Goal: Participate in discussion: Engage in conversation with other users on a specific topic

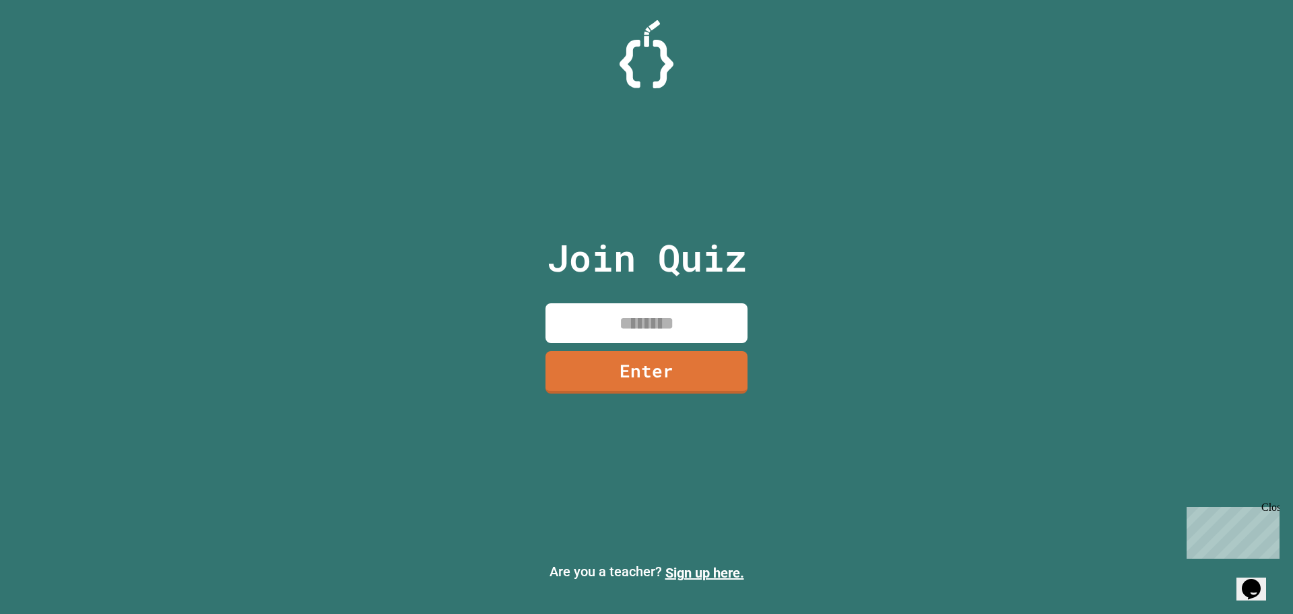
click at [807, 46] on div at bounding box center [646, 54] width 1293 height 68
click at [659, 339] on input at bounding box center [647, 323] width 202 height 40
type input "********"
click at [649, 355] on link "Enter" at bounding box center [647, 370] width 196 height 44
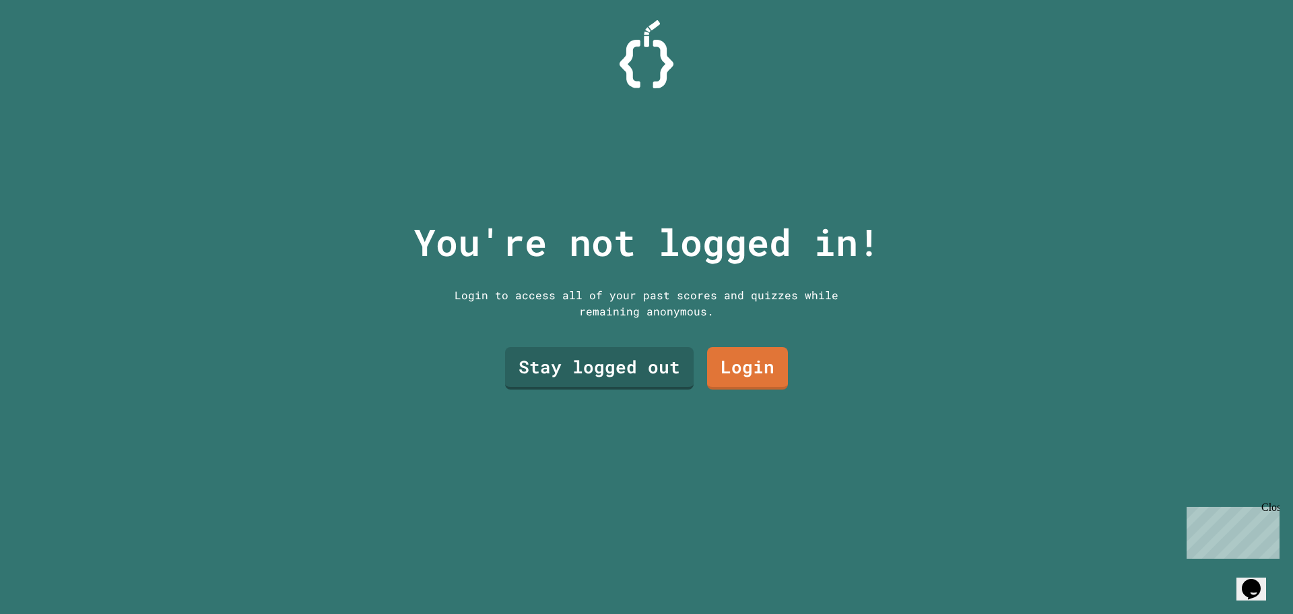
drag, startPoint x: 853, startPoint y: 122, endPoint x: 849, endPoint y: 128, distance: 6.9
click at [853, 122] on div "You're not logged in! Login to access all of your past scores and quizzes while…" at bounding box center [647, 307] width 494 height 614
click at [610, 370] on link "Stay logged out" at bounding box center [599, 366] width 173 height 44
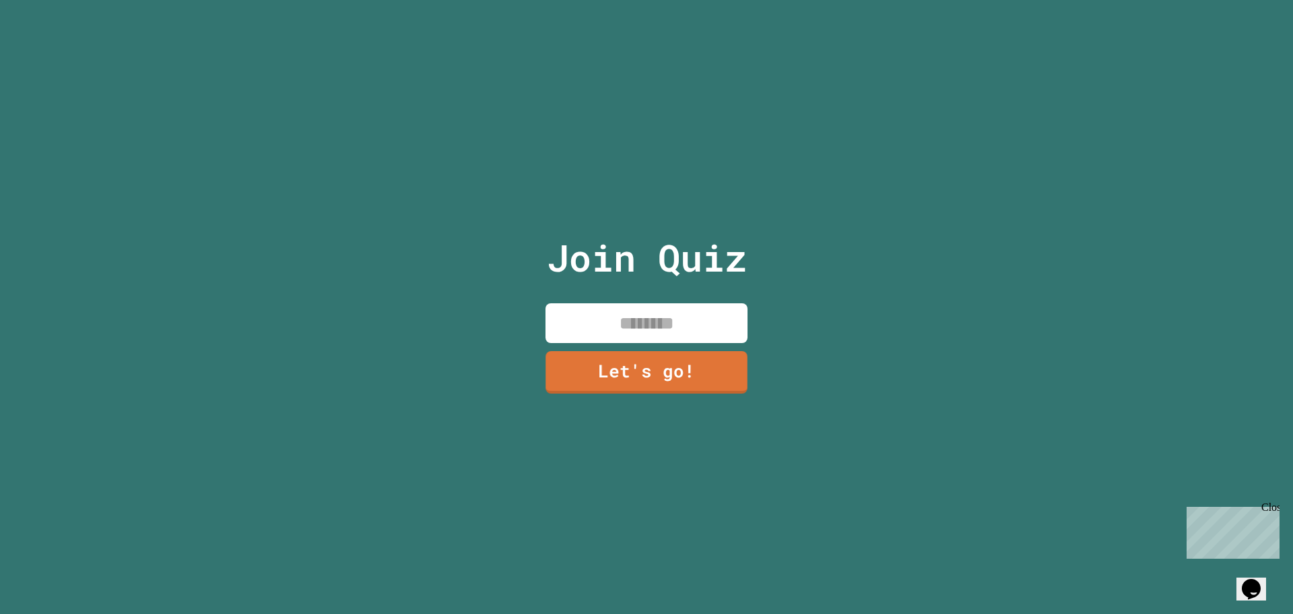
click at [701, 304] on input at bounding box center [647, 323] width 202 height 40
type input "***"
click at [616, 395] on div "Join Quiz *** Let's go!" at bounding box center [646, 307] width 227 height 614
click at [645, 376] on link "Let's go!" at bounding box center [647, 371] width 202 height 43
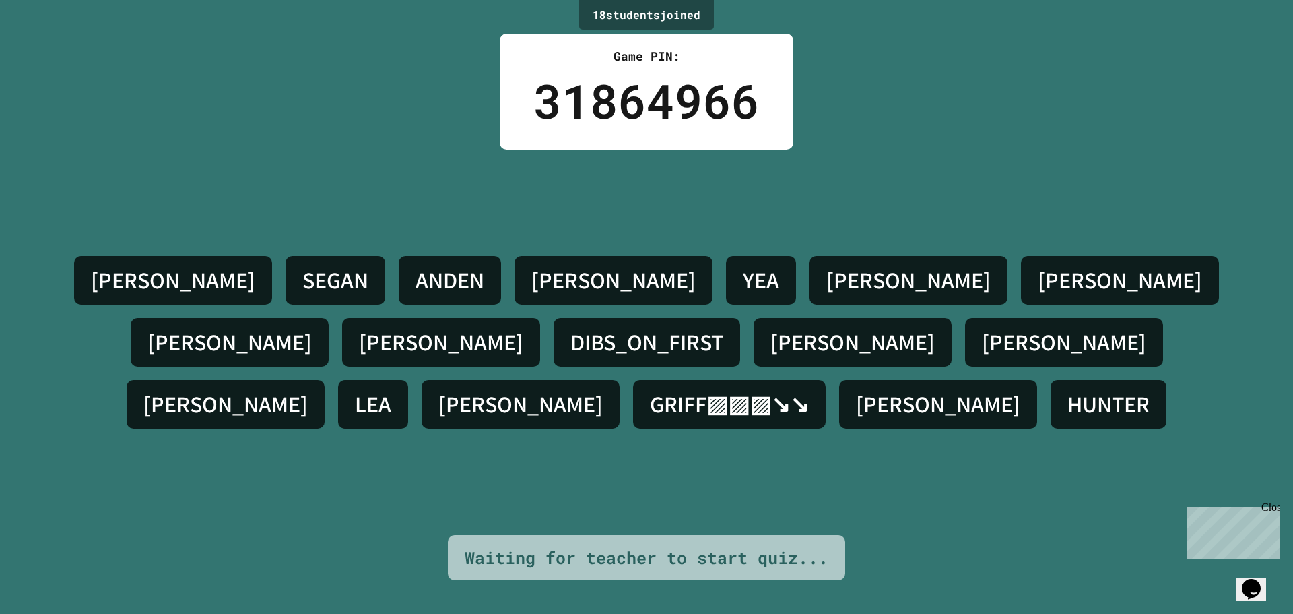
drag, startPoint x: 826, startPoint y: 370, endPoint x: 819, endPoint y: 377, distance: 10.0
click at [809, 390] on h4 "GRIFF▨▨▨↘↘" at bounding box center [729, 404] width 159 height 28
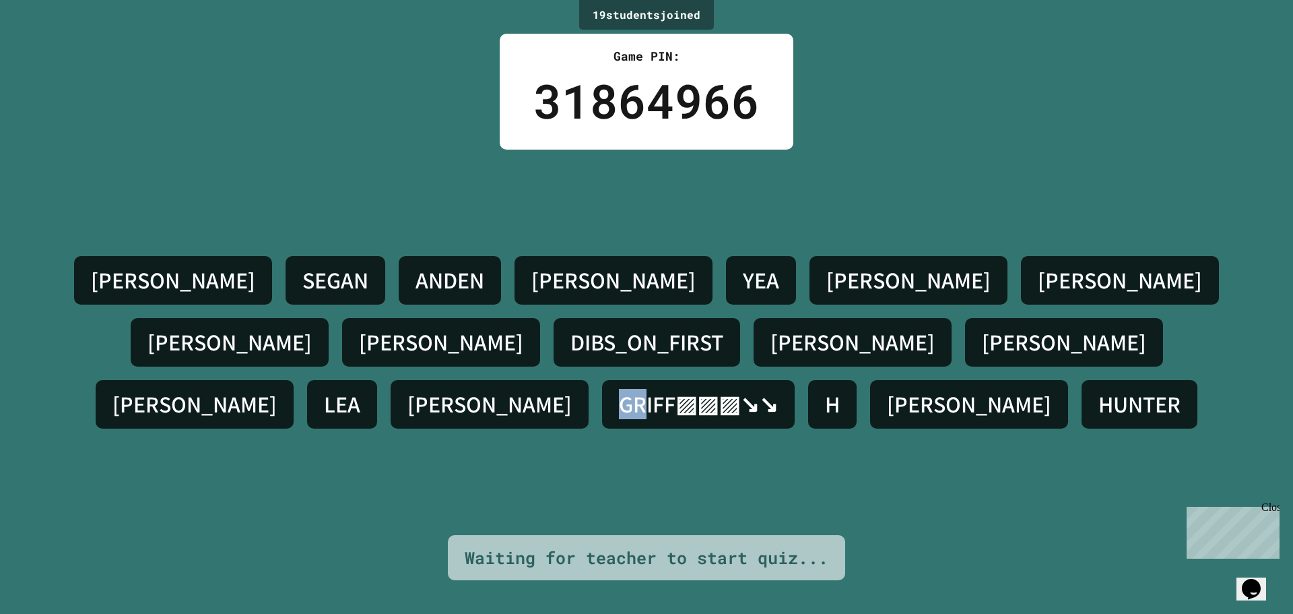
drag, startPoint x: 767, startPoint y: 384, endPoint x: 939, endPoint y: 383, distance: 171.8
click at [938, 383] on div "KORBIN H. SEGAN ANDEN ALONSO YEA SAM LIAM JACOB SAMUEL DIBS_ON_FIRST JOSHUA DAV…" at bounding box center [647, 342] width 1226 height 186
click at [930, 402] on div "KORBIN H. SEGAN ANDEN ALONSO YEA SAM LIAM JACOB SAMUEL DIBS_ON_FIRST JOSHUA DAV…" at bounding box center [647, 342] width 1226 height 385
drag, startPoint x: 857, startPoint y: 365, endPoint x: 819, endPoint y: 378, distance: 40.5
click at [836, 372] on div "KORBIN H. SEGAN ANDEN ALONSO YEA SAM LIAM JACOB SAMUEL DIBS_ON_FIRST JOSHUA DAV…" at bounding box center [647, 342] width 1226 height 186
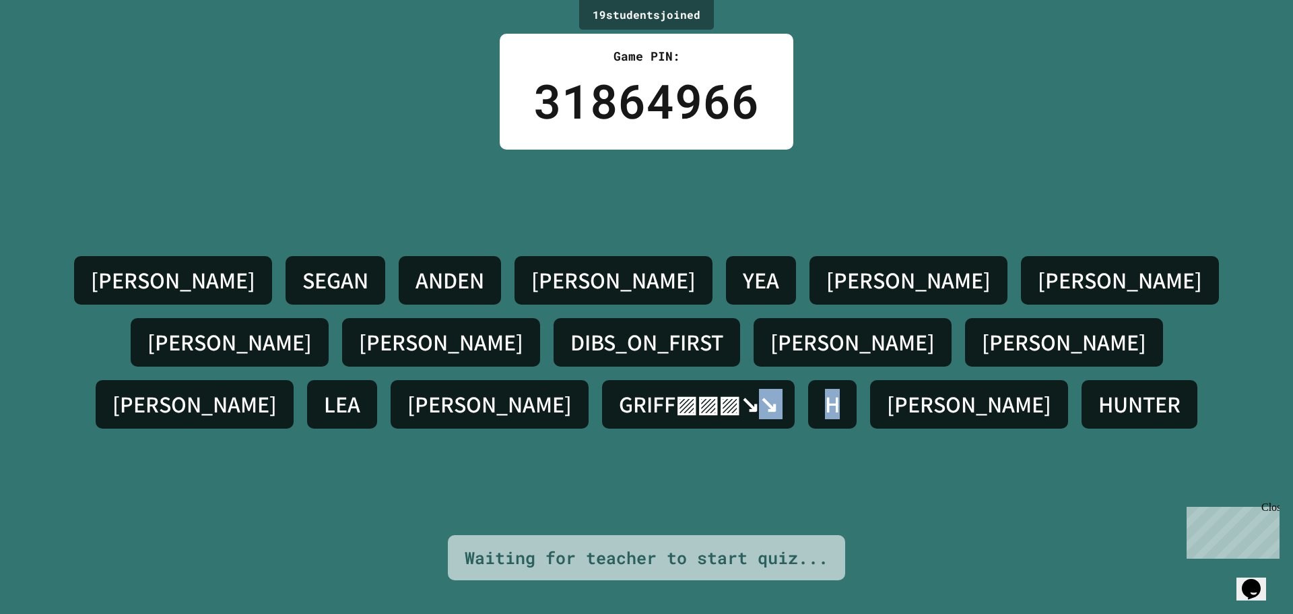
click at [830, 455] on div "KORBIN H. SEGAN ANDEN ALONSO YEA SAM LIAM JACOB SAMUEL DIBS_ON_FIRST JOSHUA DAV…" at bounding box center [647, 342] width 1226 height 385
drag, startPoint x: 628, startPoint y: 338, endPoint x: 640, endPoint y: 337, distance: 12.1
click at [637, 339] on div "KORBIN H. SEGAN ANDEN ALONSO YEA SAM LIAM JACOB SAMUEL DIBS_ON_FIRST JOSHUA DAV…" at bounding box center [647, 342] width 1226 height 186
drag, startPoint x: 665, startPoint y: 325, endPoint x: 773, endPoint y: 316, distance: 107.5
click at [766, 316] on div "KORBIN H. SEGAN ANDEN ALONSO YEA SAM LIAM JACOB SAMUEL DIBS_ON_FIRST JOSHUA DAV…" at bounding box center [647, 342] width 1226 height 186
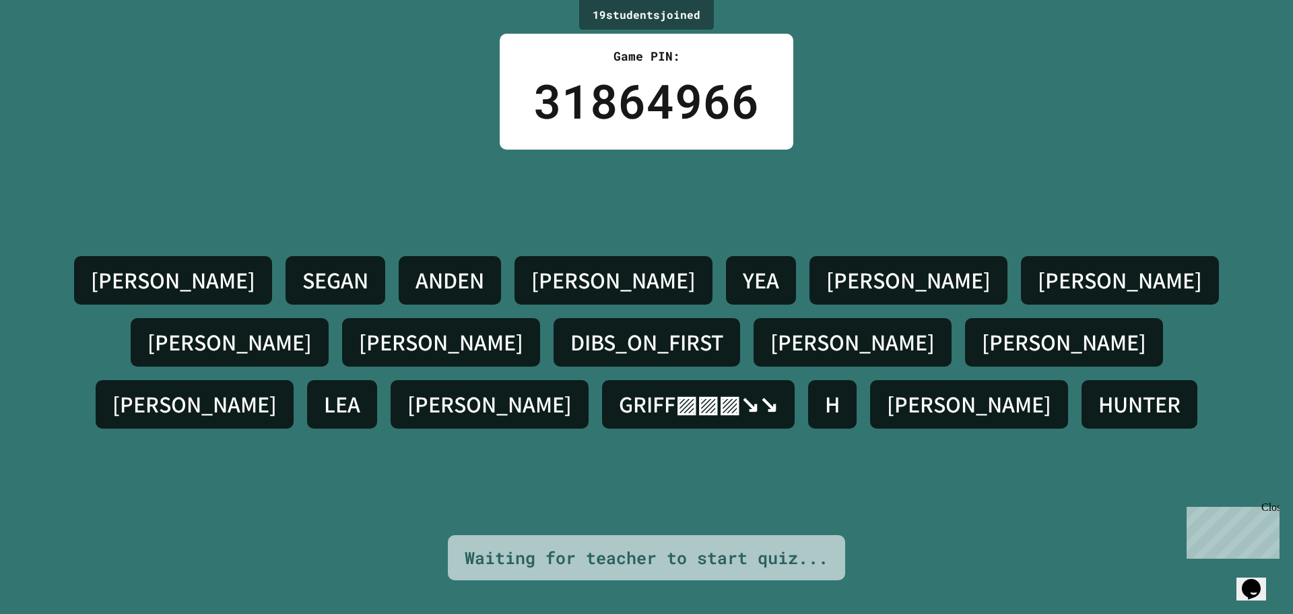
click at [1021, 304] on div "LIAM" at bounding box center [1120, 280] width 198 height 48
drag, startPoint x: 938, startPoint y: 455, endPoint x: 865, endPoint y: 440, distance: 74.8
click at [939, 455] on div "KORBIN H. SEGAN ANDEN ALONSO YEA SAM LIAM JACOB SAMUEL DIBS_ON_FIRST JOSHUA DAV…" at bounding box center [647, 342] width 1226 height 385
drag, startPoint x: 404, startPoint y: 362, endPoint x: 337, endPoint y: 353, distance: 67.3
click at [277, 390] on h4 "[PERSON_NAME]" at bounding box center [194, 404] width 164 height 28
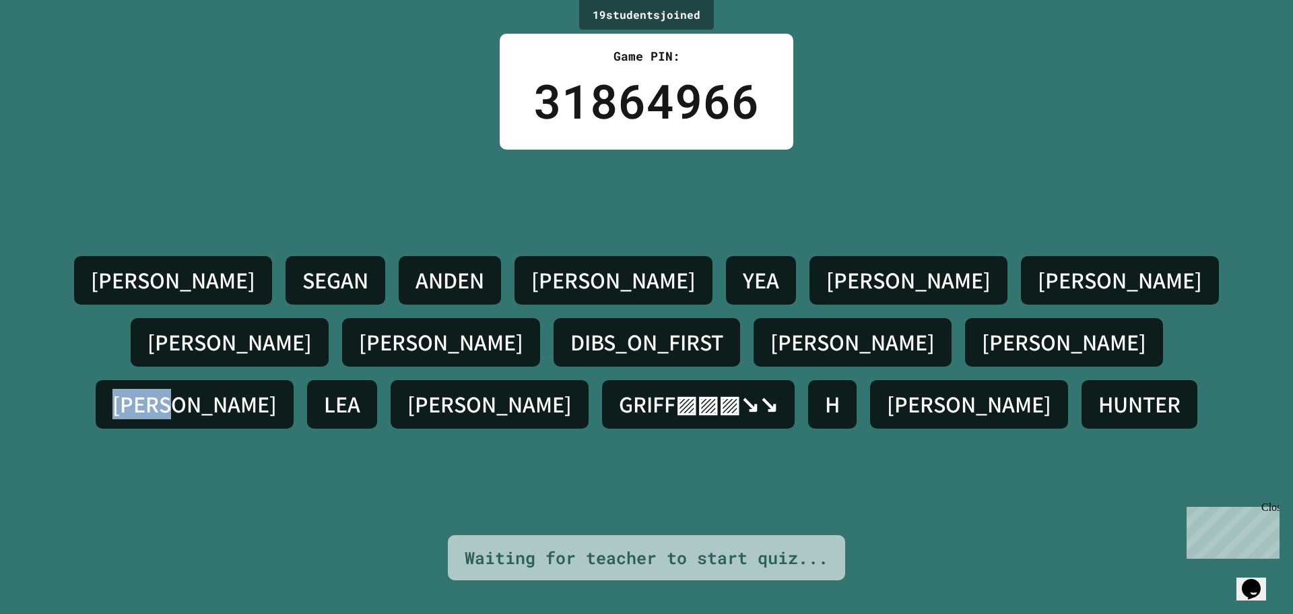
click at [346, 405] on div "KORBIN H. SEGAN ANDEN ALONSO YEA SAM LIAM JACOB SAMUEL DIBS_ON_FIRST JOSHUA DAV…" at bounding box center [647, 342] width 1226 height 385
drag, startPoint x: 248, startPoint y: 307, endPoint x: 245, endPoint y: 318, distance: 11.1
click at [302, 294] on h4 "SEGAN" at bounding box center [335, 280] width 66 height 28
click at [713, 468] on div "KORBIN H. SEGAN ANDEN ALONSO YEA SAM LIAM JACOB SAMUEL DIBS_ON_FIRST JOSHUA DAV…" at bounding box center [647, 342] width 1226 height 385
drag, startPoint x: 363, startPoint y: 296, endPoint x: 397, endPoint y: 313, distance: 38.6
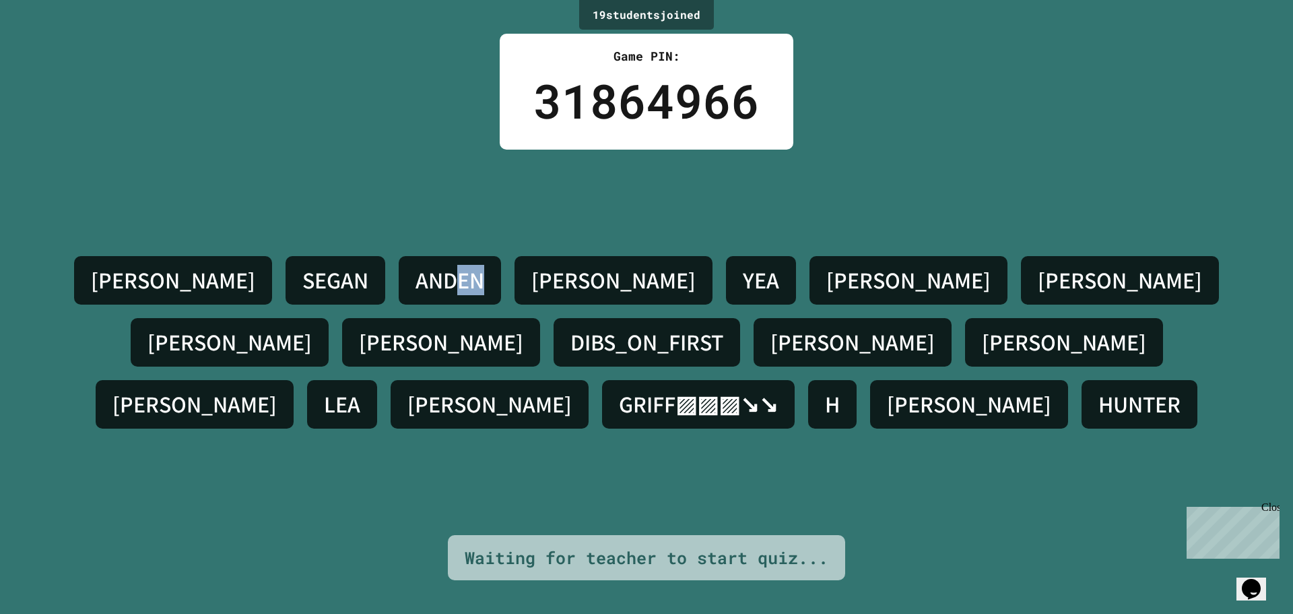
click at [399, 304] on div "ANDEN" at bounding box center [450, 280] width 102 height 48
click at [647, 393] on div "KORBIN H. SEGAN ANDEN ALONSO YEA SAM LIAM JACOB SAMUEL DIBS_ON_FIRST JOSHUA DAV…" at bounding box center [647, 342] width 1226 height 186
drag, startPoint x: 446, startPoint y: 296, endPoint x: 517, endPoint y: 316, distance: 73.4
click at [531, 294] on h4 "ALONSO" at bounding box center [613, 280] width 164 height 28
click at [872, 432] on div "KORBIN H. SEGAN ANDEN ALONSO YEA SAM LIAM JACOB SAMUEL DIBS_ON_FIRST JOSHUA DAV…" at bounding box center [647, 342] width 1226 height 385
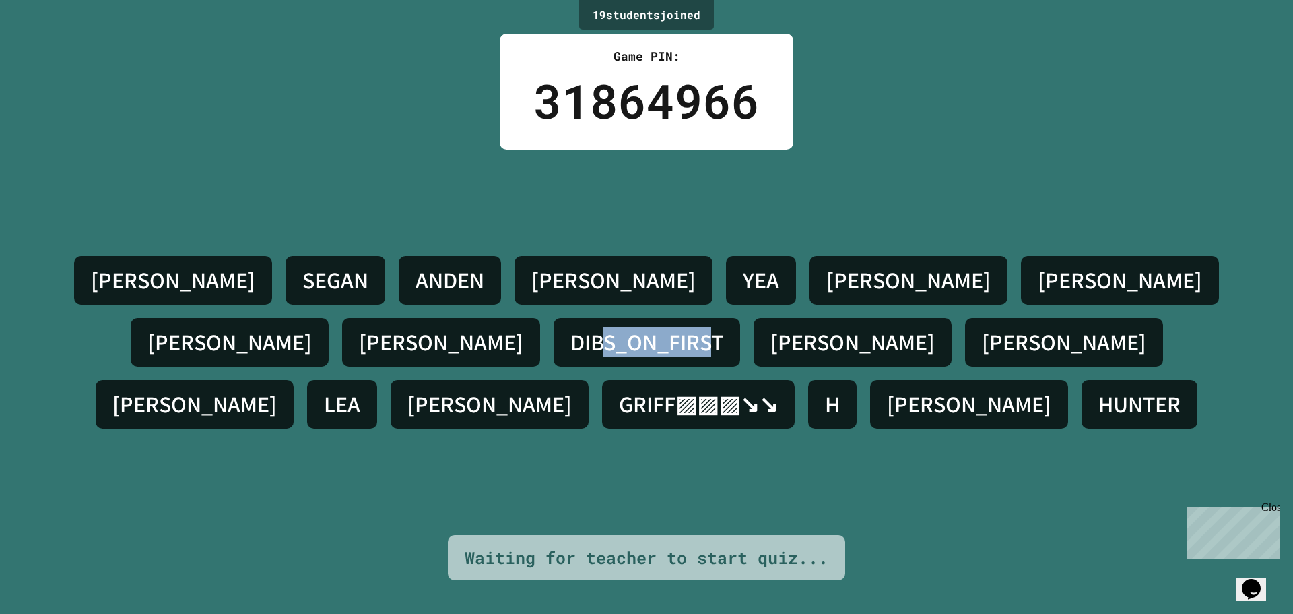
drag, startPoint x: 1100, startPoint y: 304, endPoint x: 1233, endPoint y: 325, distance: 134.9
click at [740, 323] on div "DIBS_ON_FIRST" at bounding box center [647, 342] width 187 height 48
drag, startPoint x: 1061, startPoint y: 577, endPoint x: 1047, endPoint y: 588, distance: 17.3
click at [1053, 581] on div "19 student s joined Game PIN: 31864966 KORBIN H. SEGAN ANDEN ALONSO YEA SAM LIA…" at bounding box center [646, 307] width 1293 height 614
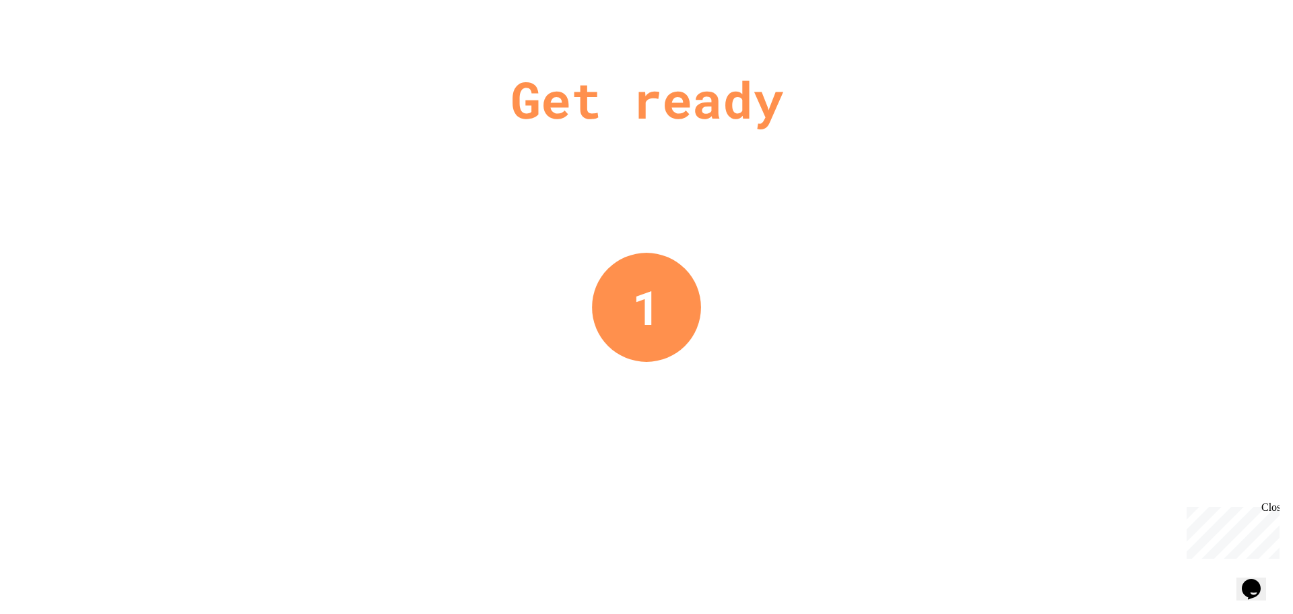
click at [783, 328] on div "Get ready 1" at bounding box center [646, 307] width 1293 height 614
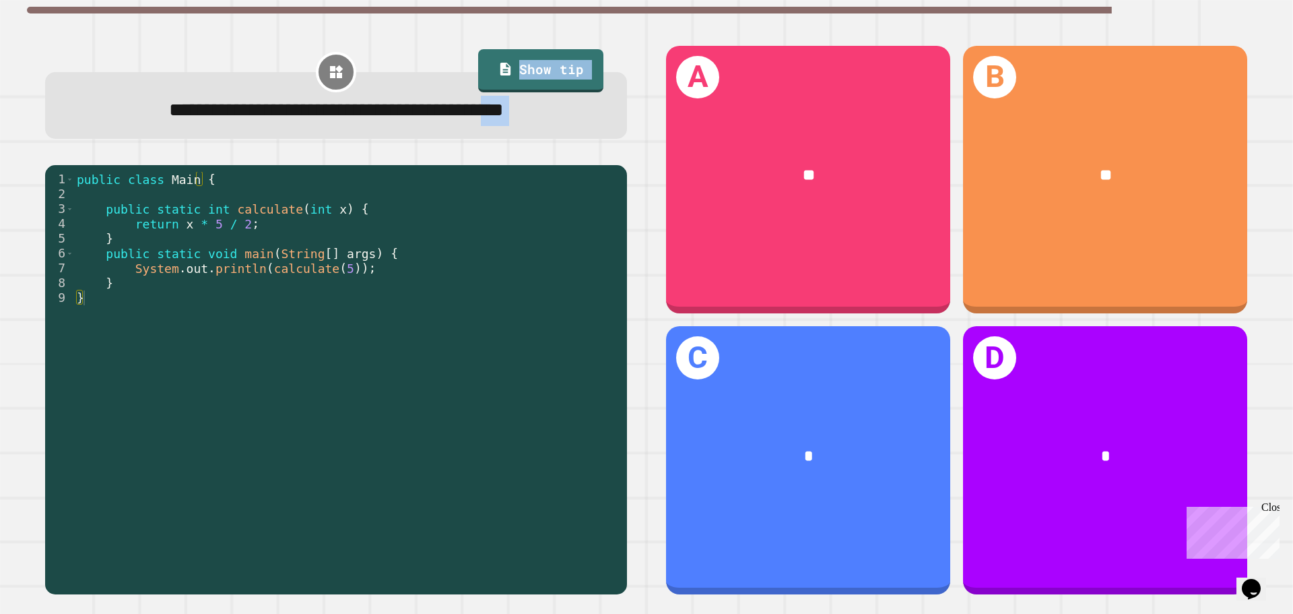
drag, startPoint x: 556, startPoint y: 115, endPoint x: 553, endPoint y: 193, distance: 78.8
click at [553, 193] on div "**********" at bounding box center [336, 320] width 621 height 588
click at [566, 157] on div "**********" at bounding box center [336, 320] width 621 height 588
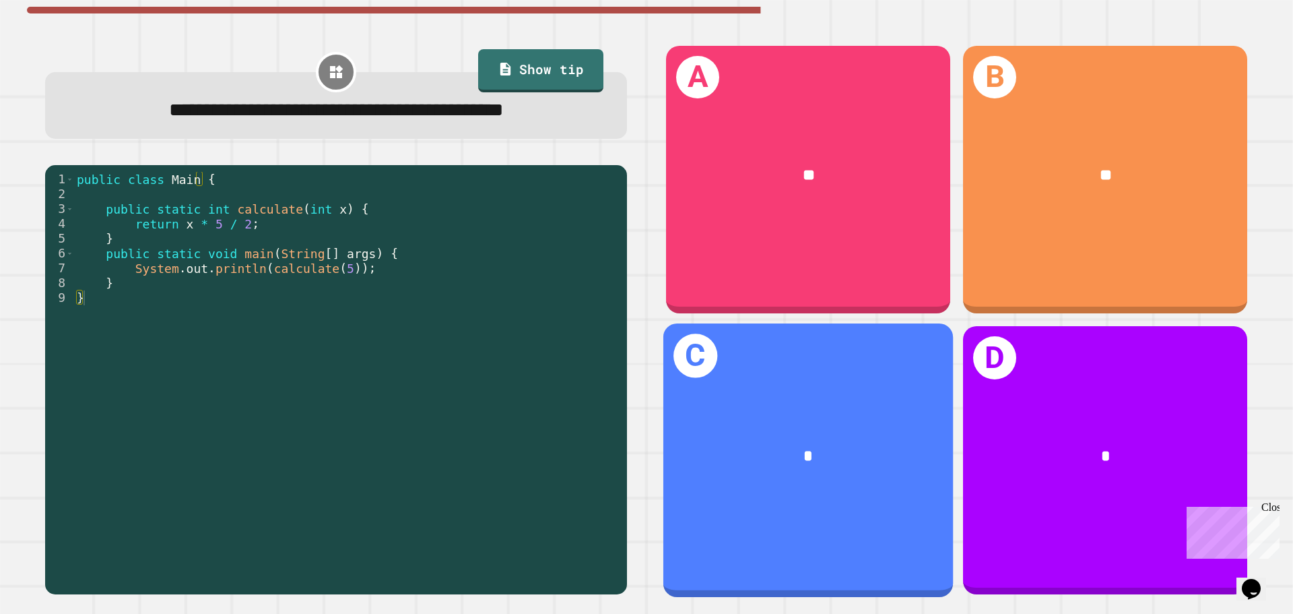
click at [827, 379] on div "C *" at bounding box center [808, 459] width 290 height 273
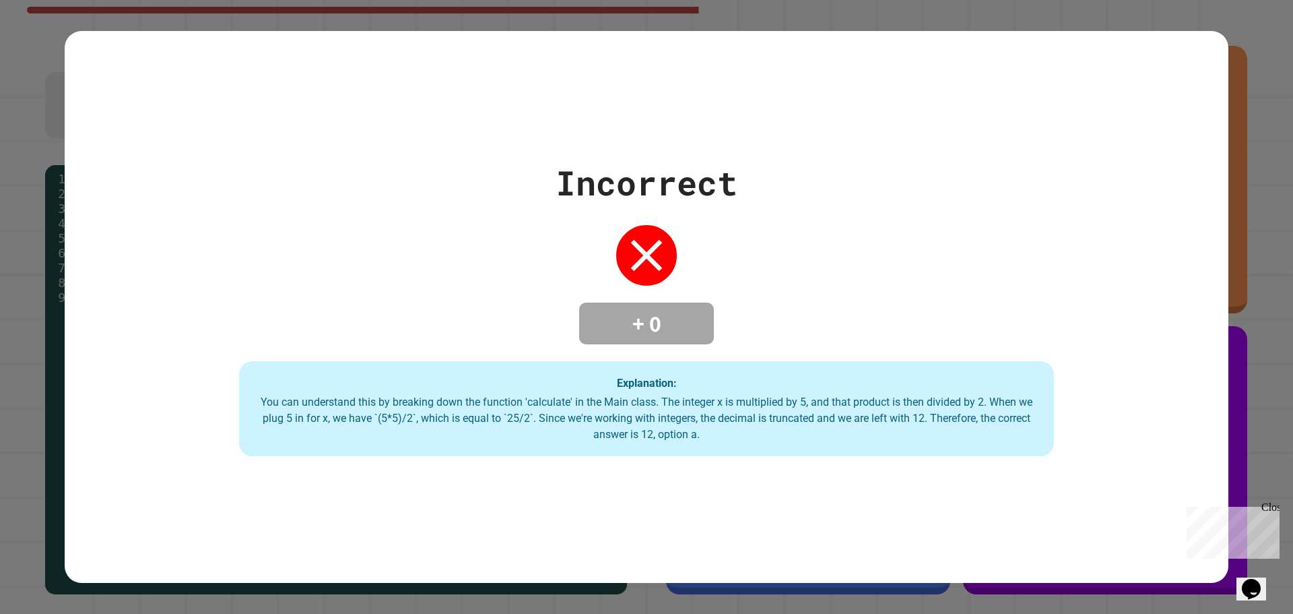
click at [0, 336] on div "Incorrect + 0 Explanation: You can understand this by breaking down the functio…" at bounding box center [646, 307] width 1293 height 614
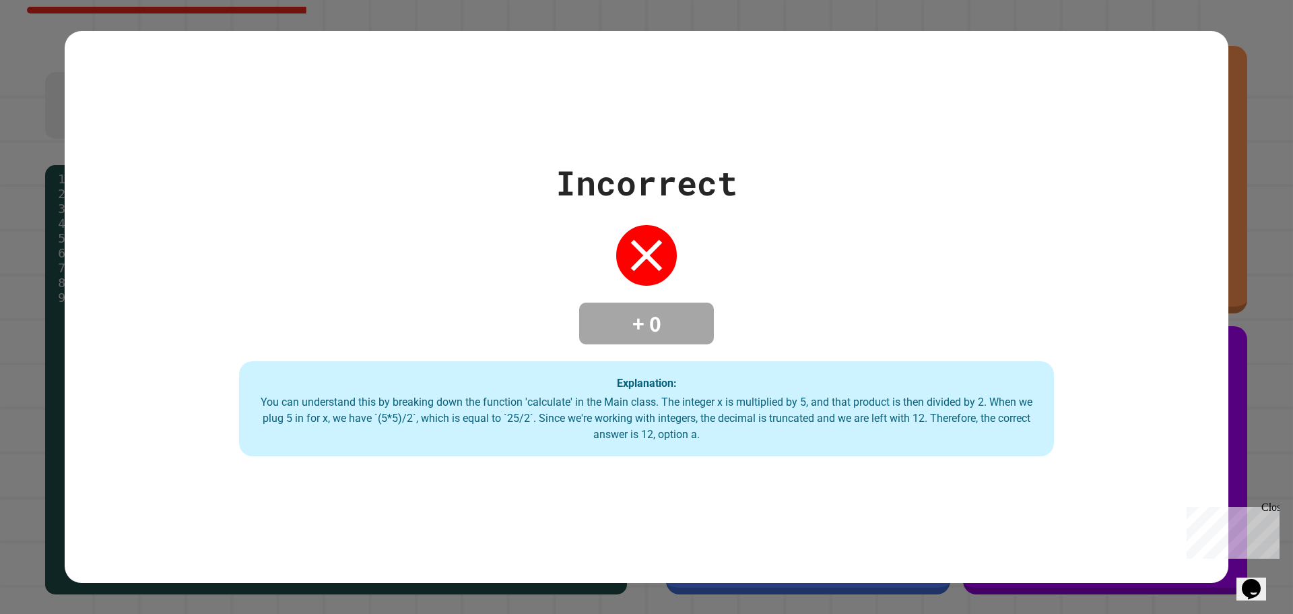
click at [796, 378] on div "Explanation: You can understand this by breaking down the function 'calculate' …" at bounding box center [646, 409] width 815 height 96
click at [473, 349] on div "Incorrect + 0 Explanation: You can understand this by breaking down the functio…" at bounding box center [647, 307] width 1164 height 299
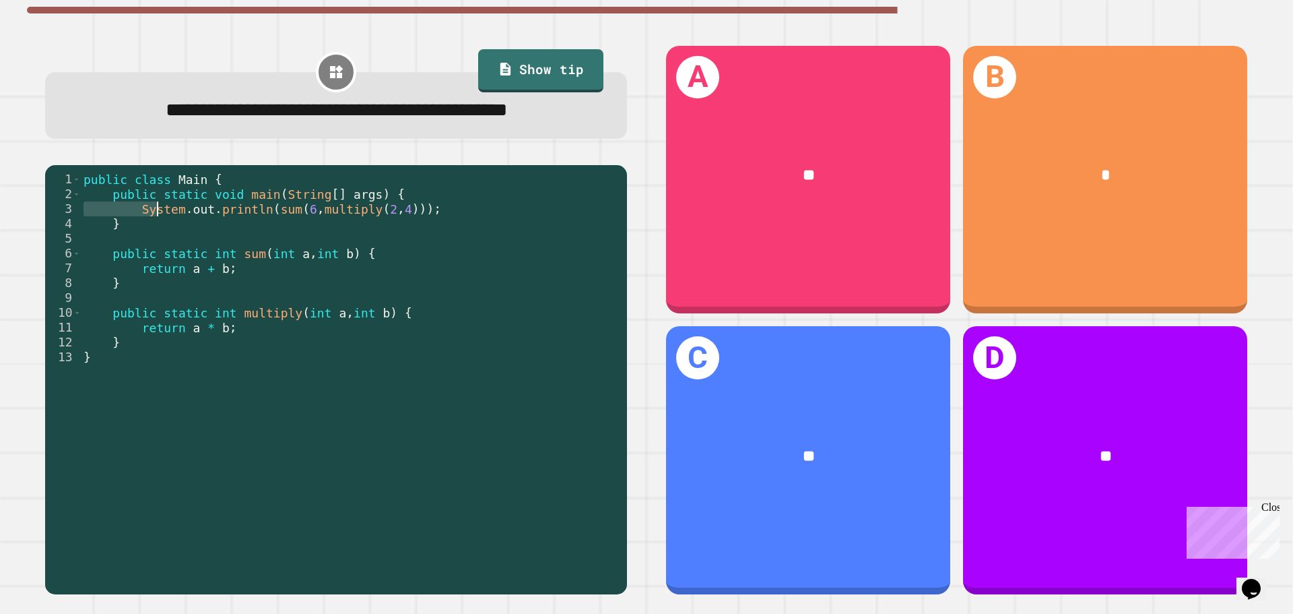
drag, startPoint x: 90, startPoint y: 242, endPoint x: 170, endPoint y: 238, distance: 79.6
click at [169, 238] on div "public class Main { public static void main ( String [ ] args ) { System . out …" at bounding box center [351, 357] width 540 height 370
click at [187, 298] on div "public class Main { public static void main ( String [ ] args ) { System . out …" at bounding box center [351, 357] width 540 height 370
click at [185, 300] on div "public class Main { public static void main ( String [ ] args ) { System . out …" at bounding box center [351, 357] width 540 height 370
drag, startPoint x: 214, startPoint y: 304, endPoint x: 195, endPoint y: 310, distance: 19.2
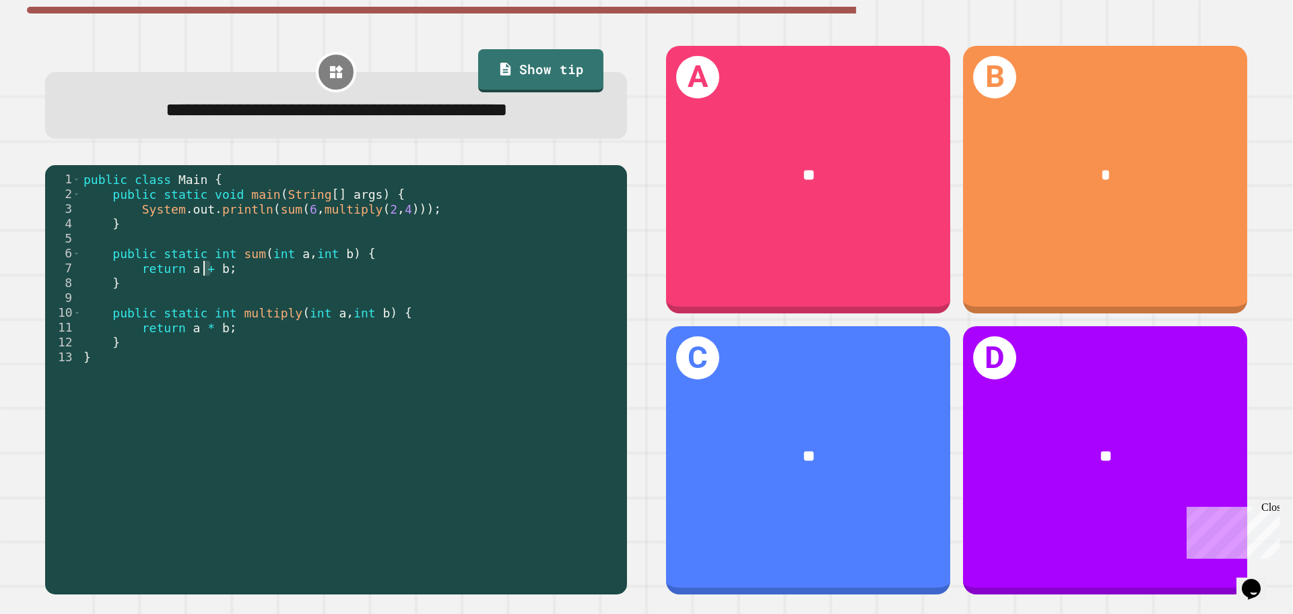
click at [195, 310] on div "public class Main { public static void main ( String [ ] args ) { System . out …" at bounding box center [351, 357] width 540 height 370
drag, startPoint x: 455, startPoint y: 500, endPoint x: 321, endPoint y: 436, distance: 148.8
click at [321, 436] on div "public class Main { public static void main ( String [ ] args ) { System . out …" at bounding box center [351, 357] width 540 height 370
type textarea "*"
drag, startPoint x: 319, startPoint y: 335, endPoint x: 279, endPoint y: 337, distance: 39.8
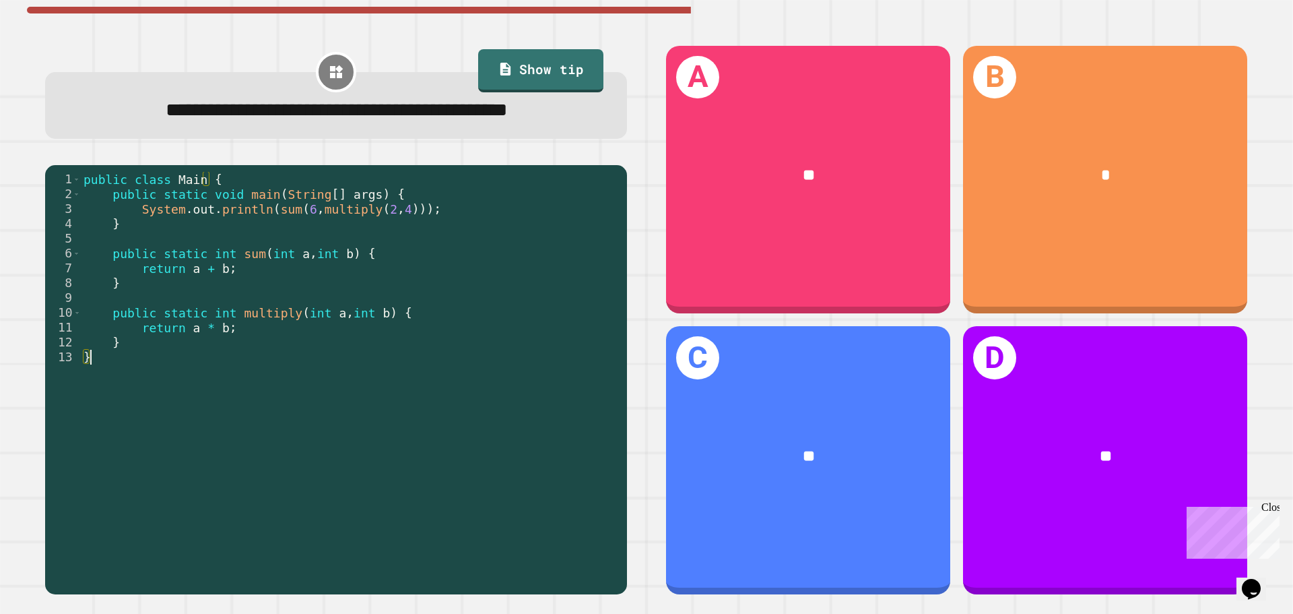
click at [279, 337] on div "public class Main { public static void main ( String [ ] args ) { System . out …" at bounding box center [351, 357] width 540 height 370
drag, startPoint x: 389, startPoint y: 247, endPoint x: 350, endPoint y: 248, distance: 39.1
click at [350, 248] on div "public class Main { public static void main ( String [ ] args ) { System . out …" at bounding box center [351, 357] width 540 height 370
click at [323, 255] on div "public class Main { public static void main ( String [ ] args ) { System . out …" at bounding box center [351, 357] width 540 height 370
type textarea "*"
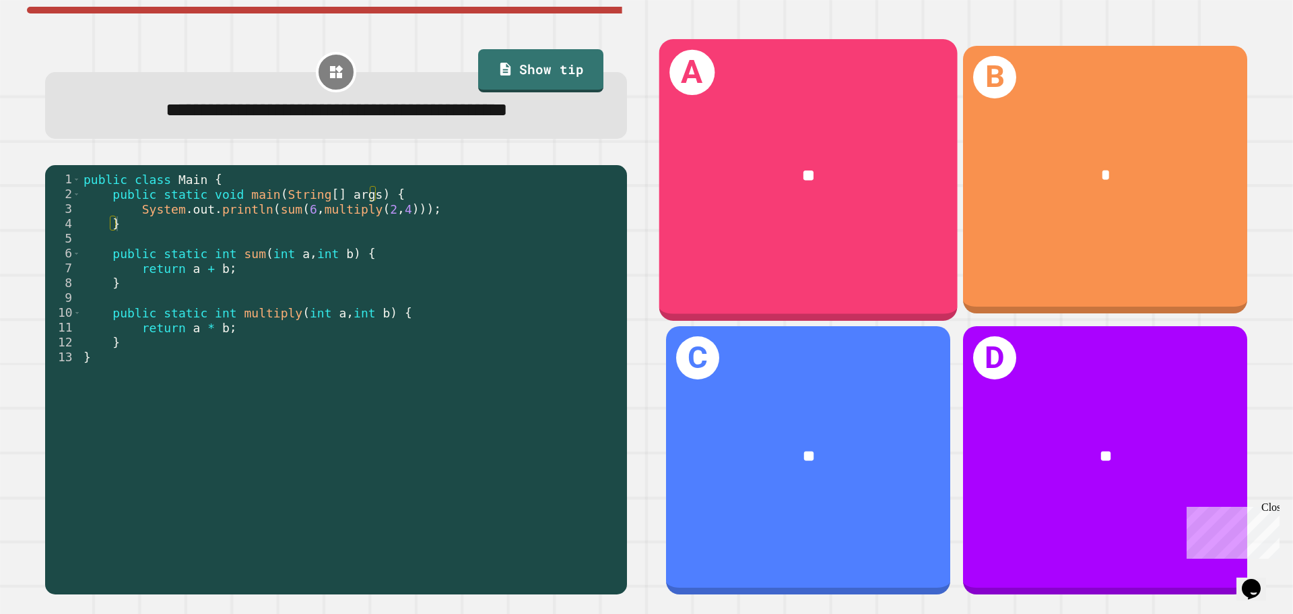
click at [822, 185] on div "**" at bounding box center [808, 176] width 298 height 90
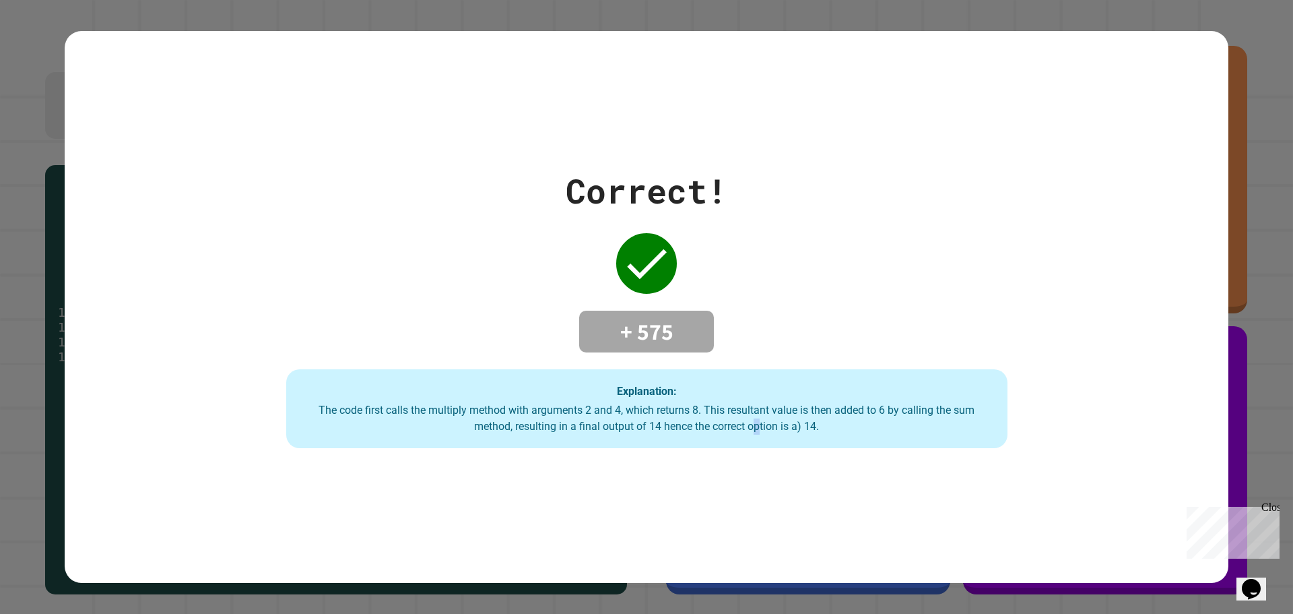
drag, startPoint x: 750, startPoint y: 498, endPoint x: 900, endPoint y: 484, distance: 150.2
click at [760, 513] on div "Correct! + 575 Explanation: The code first calls the multiply method with argum…" at bounding box center [647, 307] width 1164 height 552
click at [1266, 513] on div "Close" at bounding box center [1270, 509] width 17 height 17
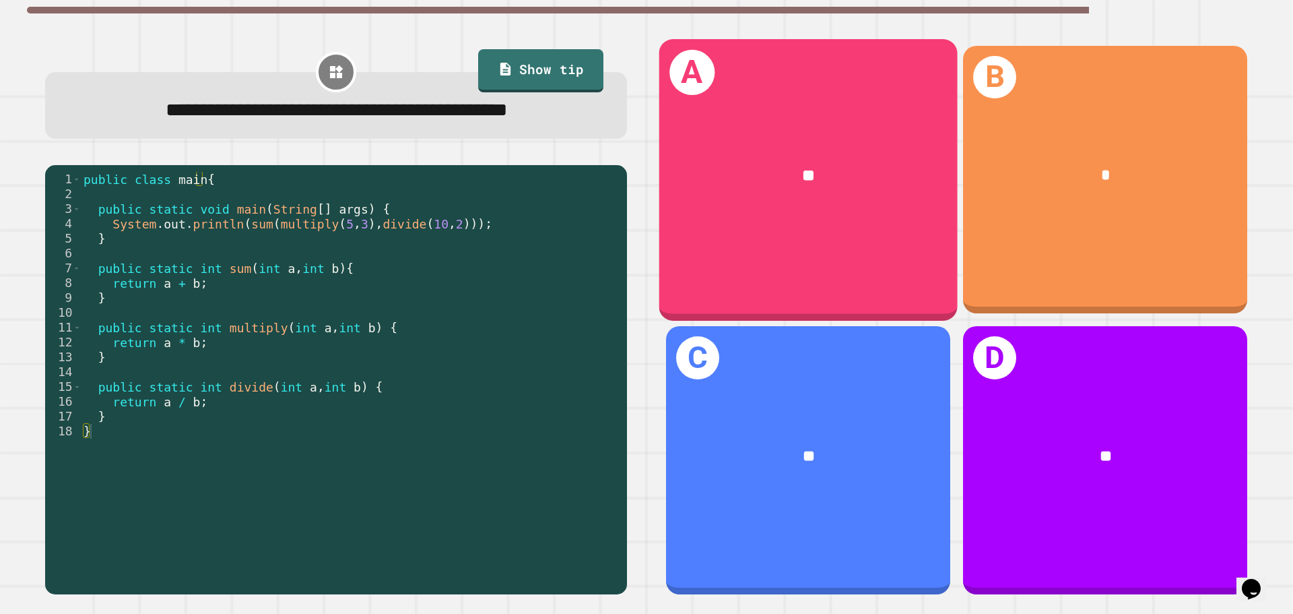
click at [837, 173] on div "**" at bounding box center [808, 175] width 232 height 25
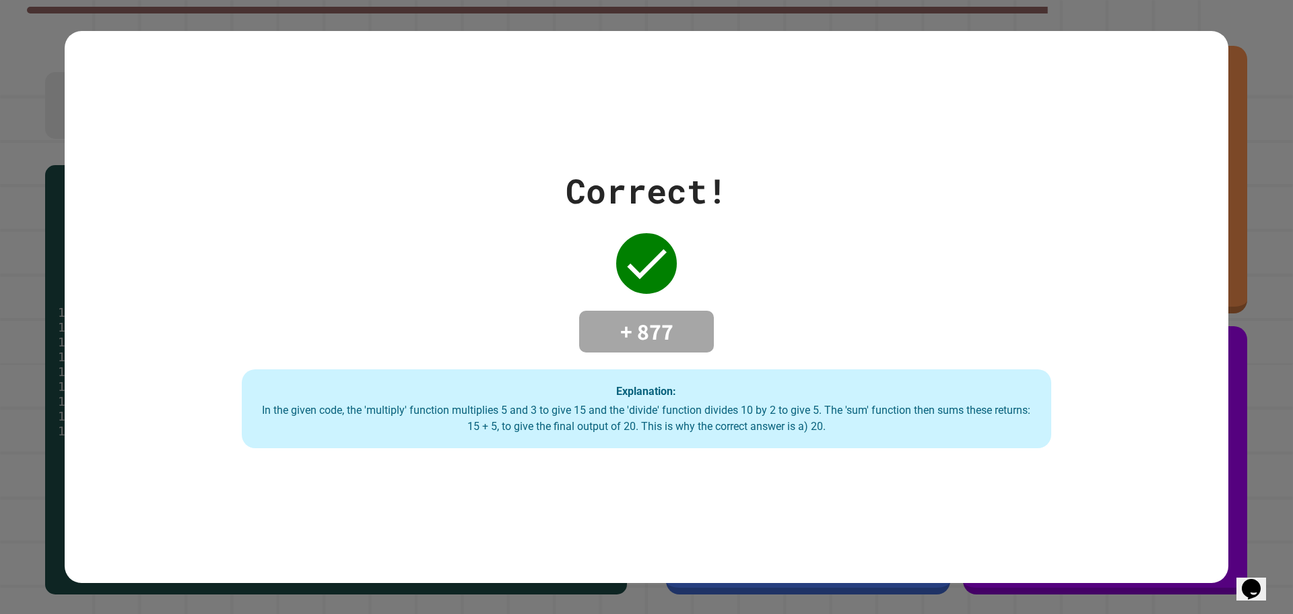
click at [72, 281] on div "Correct! + 877 Explanation: In the given code, the 'multiply' function multipli…" at bounding box center [647, 307] width 1156 height 283
click at [593, 224] on div "Correct! + 877 Explanation: In the given code, the 'multiply' function multipli…" at bounding box center [647, 307] width 1156 height 283
drag, startPoint x: 662, startPoint y: 248, endPoint x: 909, endPoint y: 317, distance: 256.6
click at [899, 316] on div "Correct! + 877 Explanation: In the given code, the 'multiply' function multipli…" at bounding box center [647, 307] width 1156 height 283
click at [922, 308] on div "Correct! + 877 Explanation: In the given code, the 'multiply' function multipli…" at bounding box center [647, 307] width 1156 height 283
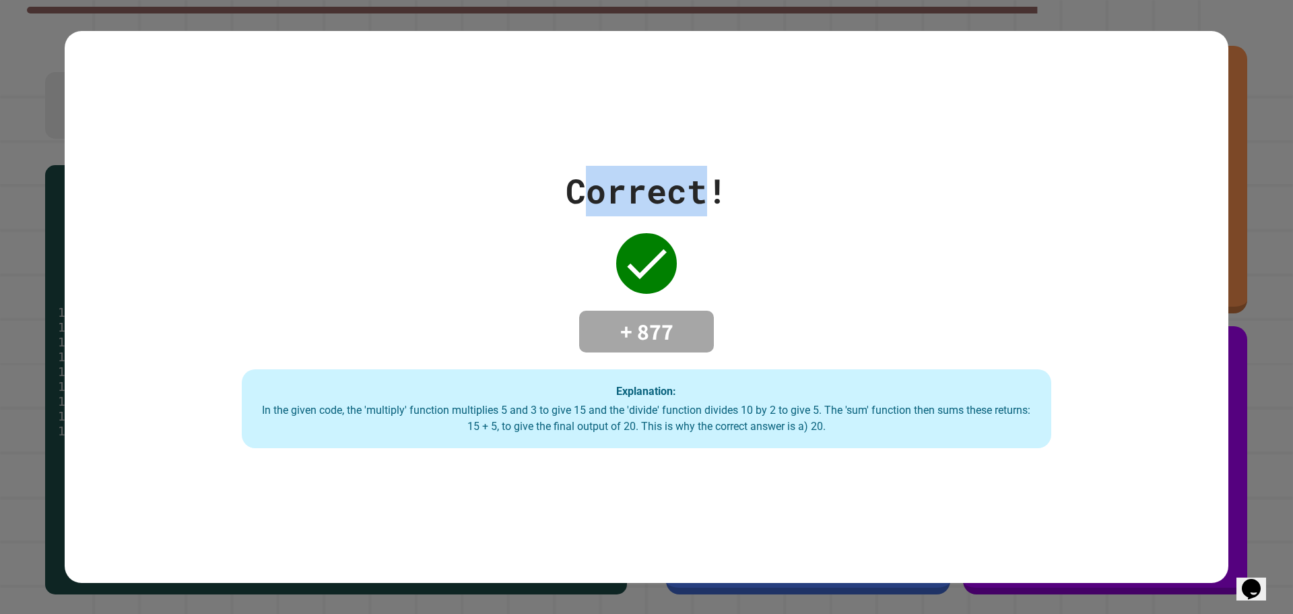
drag, startPoint x: 568, startPoint y: 205, endPoint x: 742, endPoint y: 191, distance: 174.3
click at [733, 191] on div "Correct! + 877 Explanation: In the given code, the 'multiply' function multipli…" at bounding box center [647, 307] width 1156 height 283
click at [745, 191] on div "Correct! + 877 Explanation: In the given code, the 'multiply' function multipli…" at bounding box center [647, 307] width 1156 height 283
drag, startPoint x: 583, startPoint y: 193, endPoint x: 696, endPoint y: 176, distance: 114.4
click at [696, 176] on div "Correct!" at bounding box center [647, 191] width 162 height 51
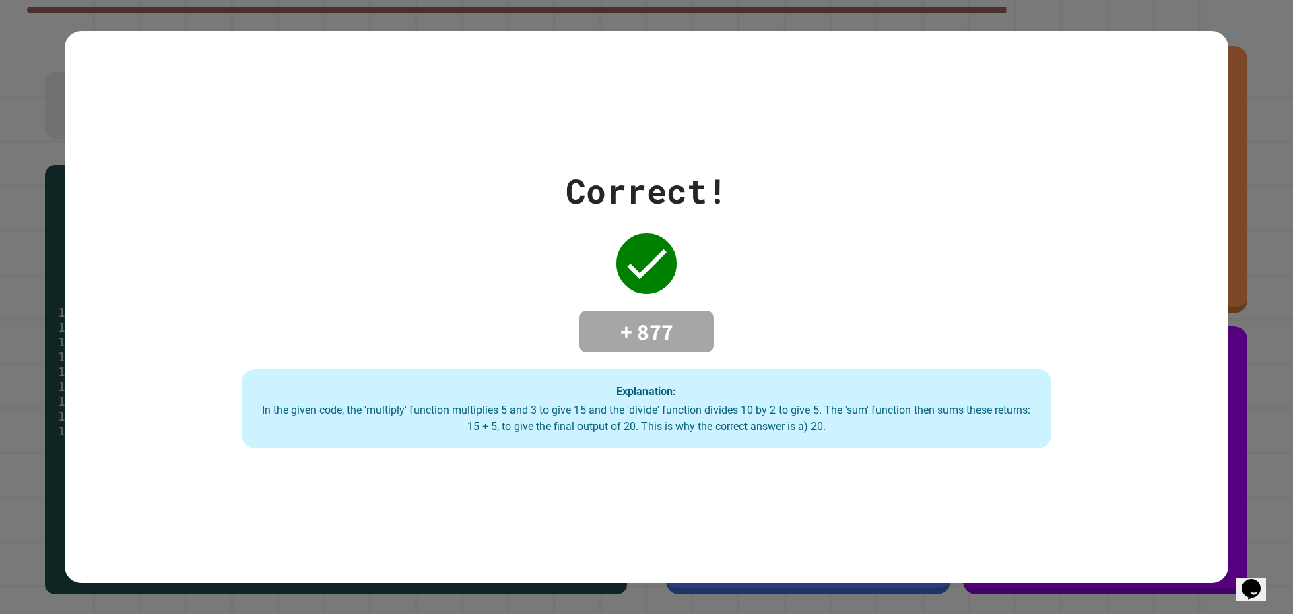
drag, startPoint x: 795, startPoint y: 169, endPoint x: 796, endPoint y: 162, distance: 6.9
click at [796, 166] on div "Correct! + 877 Explanation: In the given code, the 'multiply' function multipli…" at bounding box center [647, 307] width 1156 height 283
drag, startPoint x: 560, startPoint y: 181, endPoint x: 619, endPoint y: 168, distance: 60.8
click at [619, 168] on div "Correct! + 877 Explanation: In the given code, the 'multiply' function multipli…" at bounding box center [647, 307] width 1156 height 283
click at [715, 189] on div "Correct!" at bounding box center [647, 191] width 162 height 51
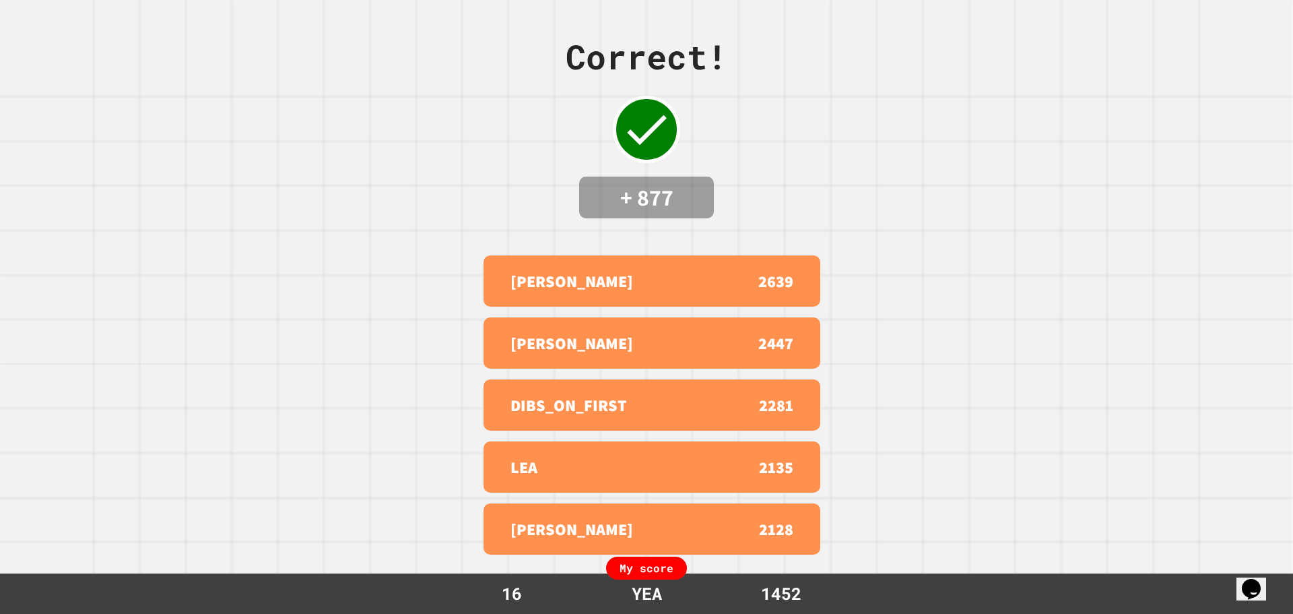
click at [496, 317] on div "NICHOLAS 2447" at bounding box center [652, 342] width 337 height 51
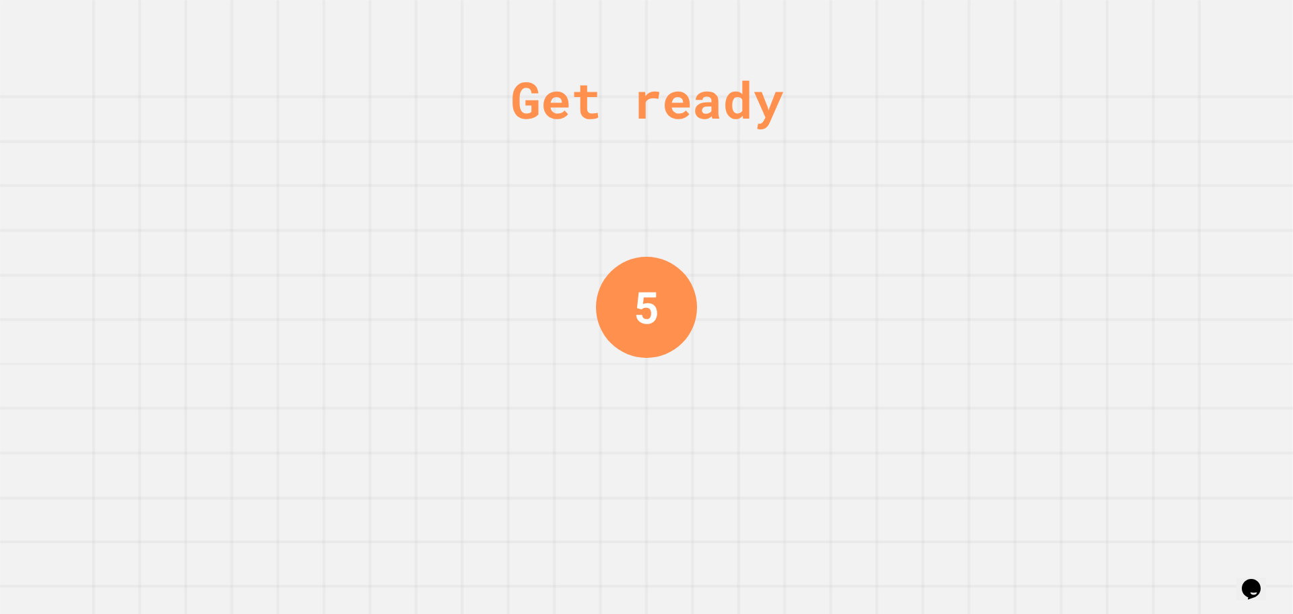
click at [600, 329] on div "Get ready 5" at bounding box center [646, 307] width 101 height 614
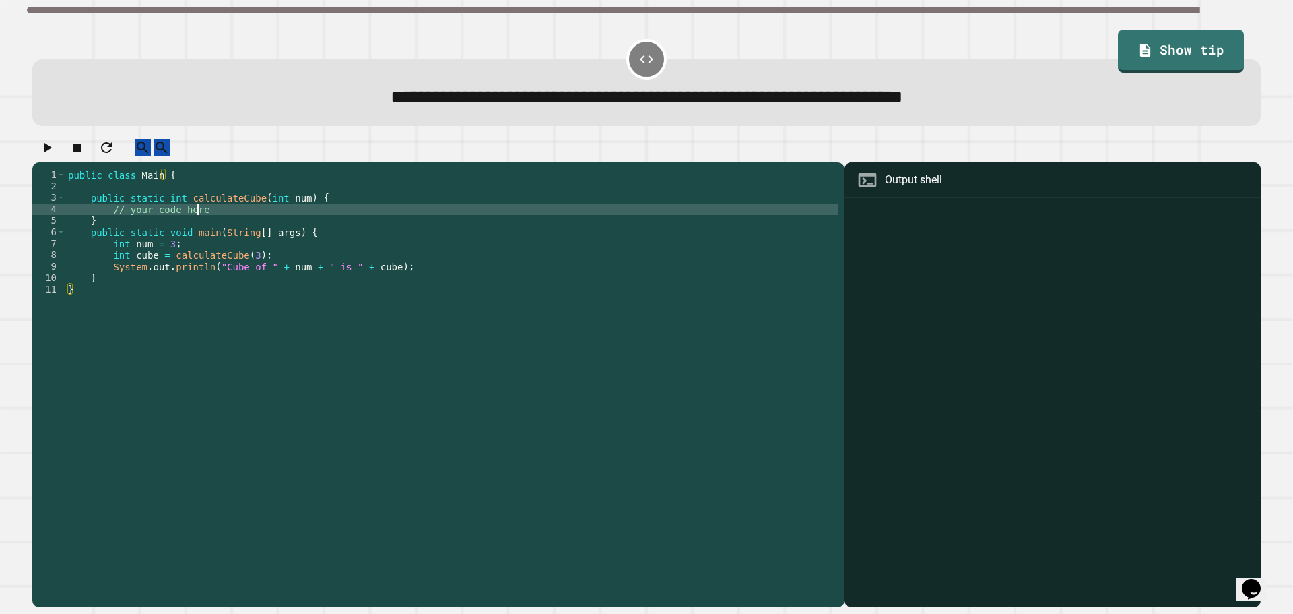
click at [203, 220] on div "public class Main { public static int calculateCube ( int num ) { // your code …" at bounding box center [451, 375] width 773 height 412
type textarea "*"
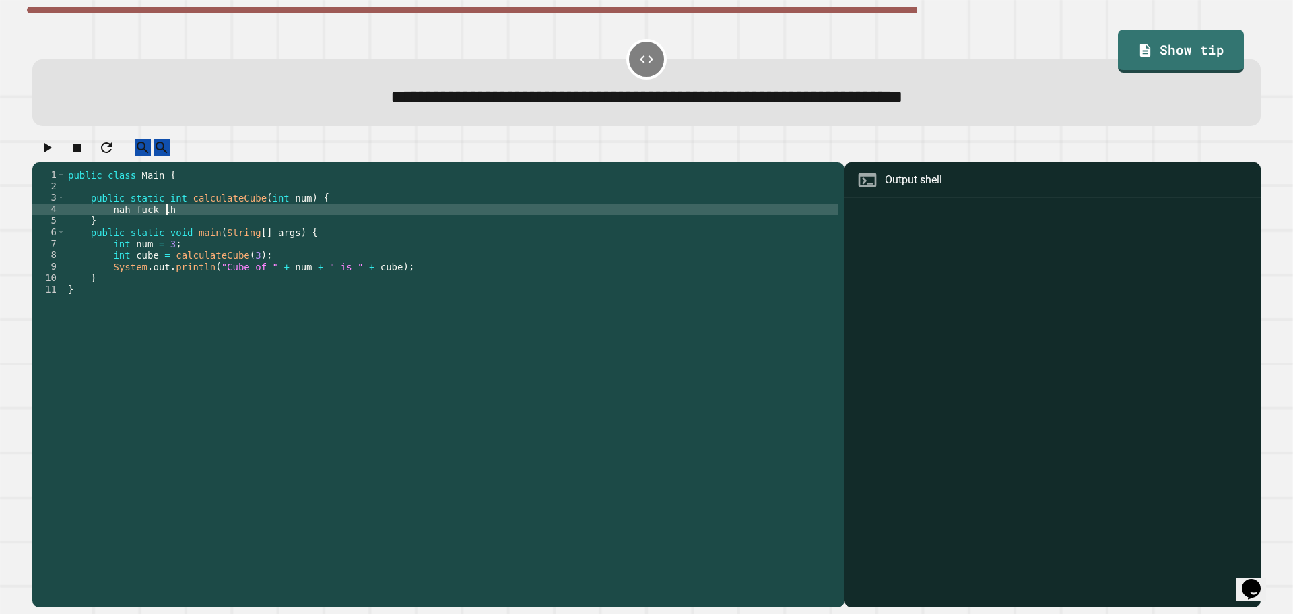
scroll to position [0, 7]
type textarea "*"
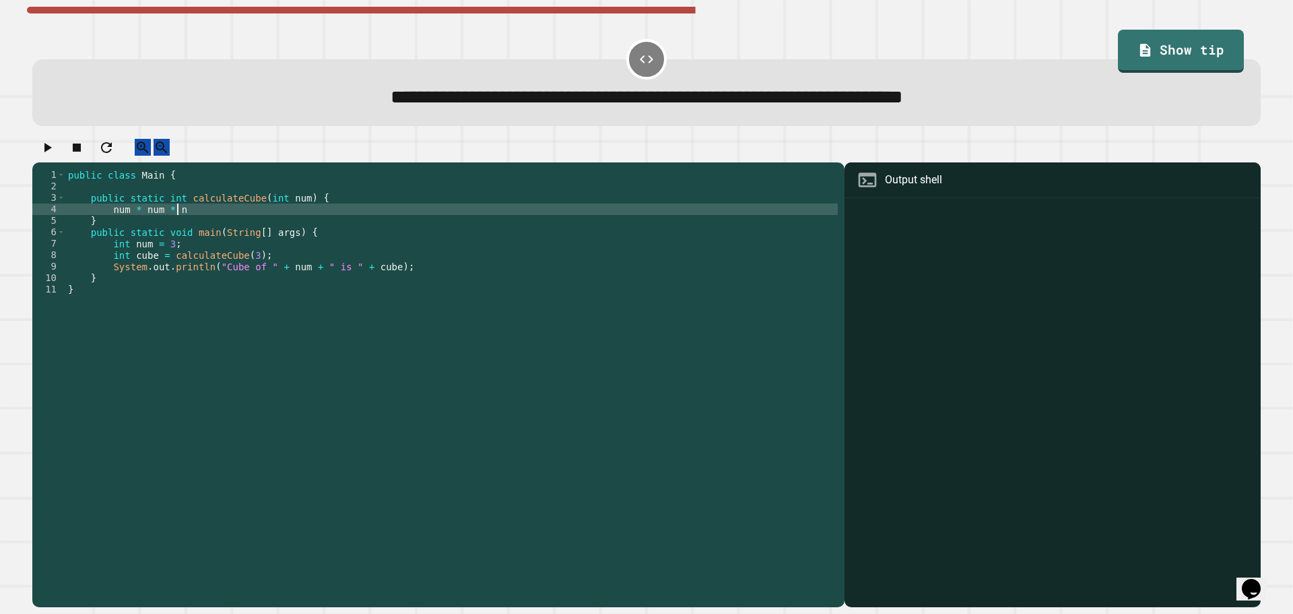
scroll to position [0, 7]
type textarea "**********"
click at [224, 224] on div "public class Main { public static int calculateCube ( int num ) { num * num * n…" at bounding box center [451, 375] width 773 height 412
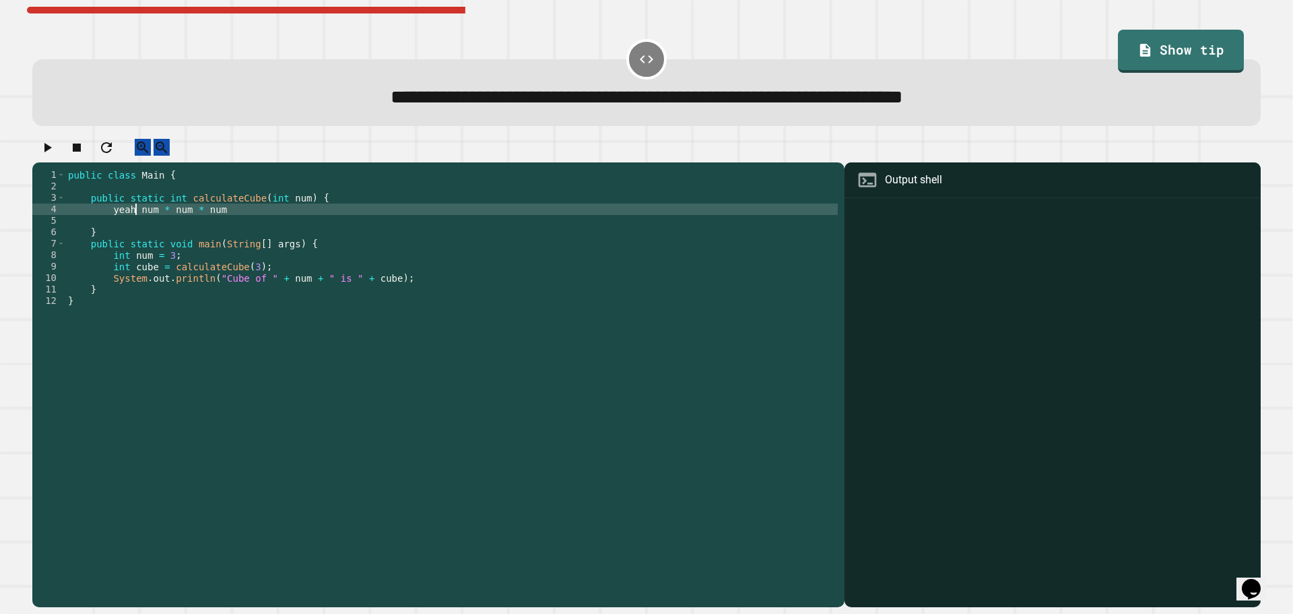
scroll to position [0, 5]
type textarea "**********"
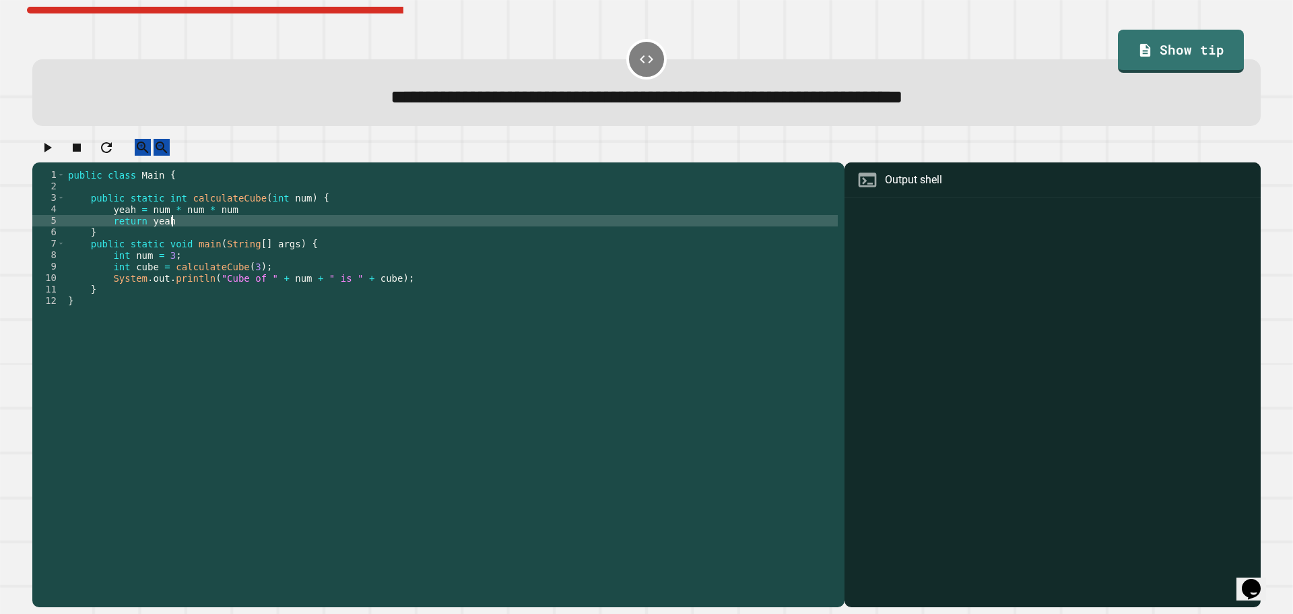
scroll to position [0, 6]
type textarea "**********"
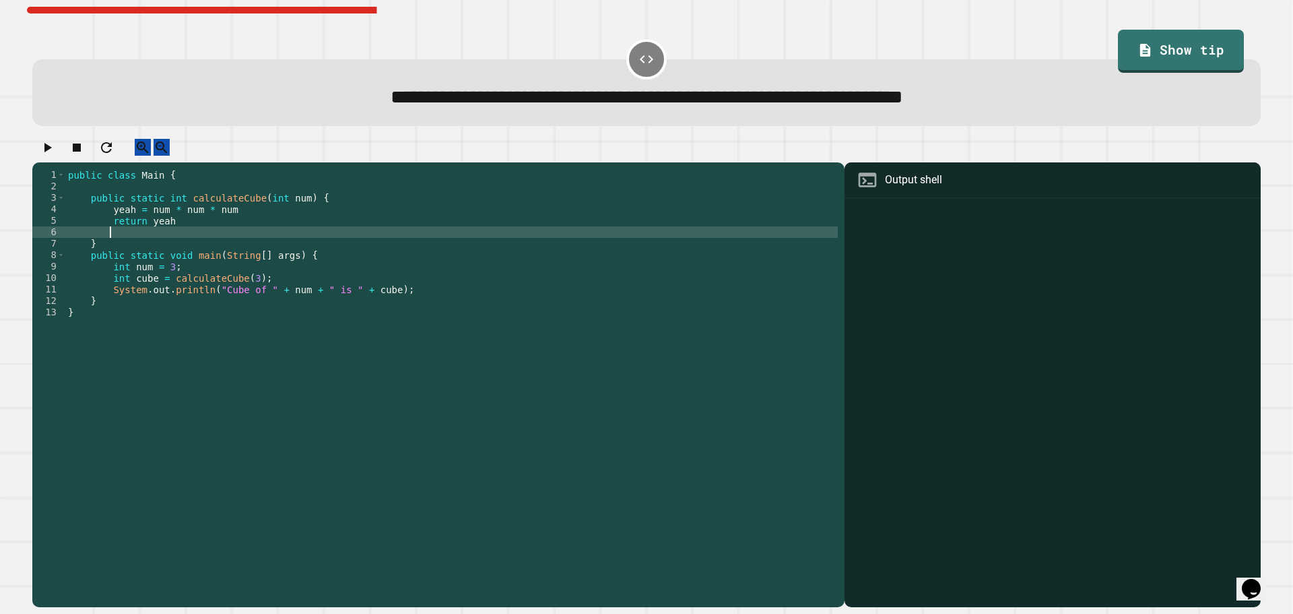
scroll to position [0, 2]
type textarea "*"
click at [55, 143] on button "button" at bounding box center [47, 147] width 16 height 17
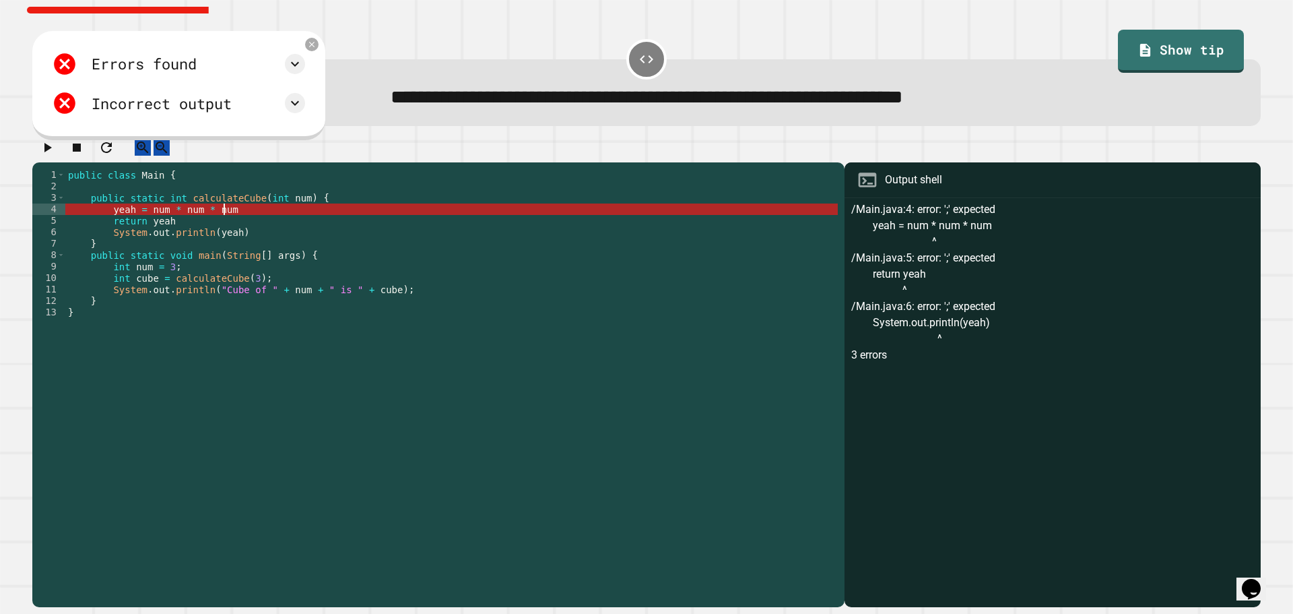
click at [262, 226] on div "public class Main { public static int calculateCube ( int num ) { yeah = num * …" at bounding box center [451, 375] width 773 height 412
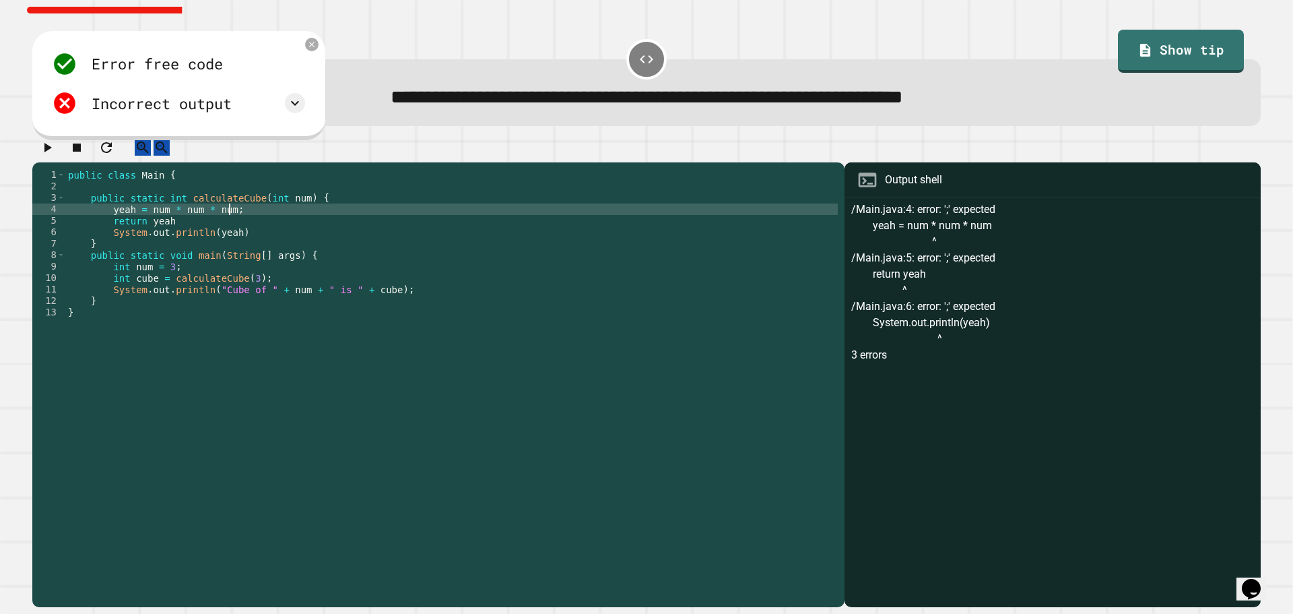
click at [294, 228] on div "public class Main { public static int calculateCube ( int num ) { yeah = num * …" at bounding box center [451, 375] width 773 height 412
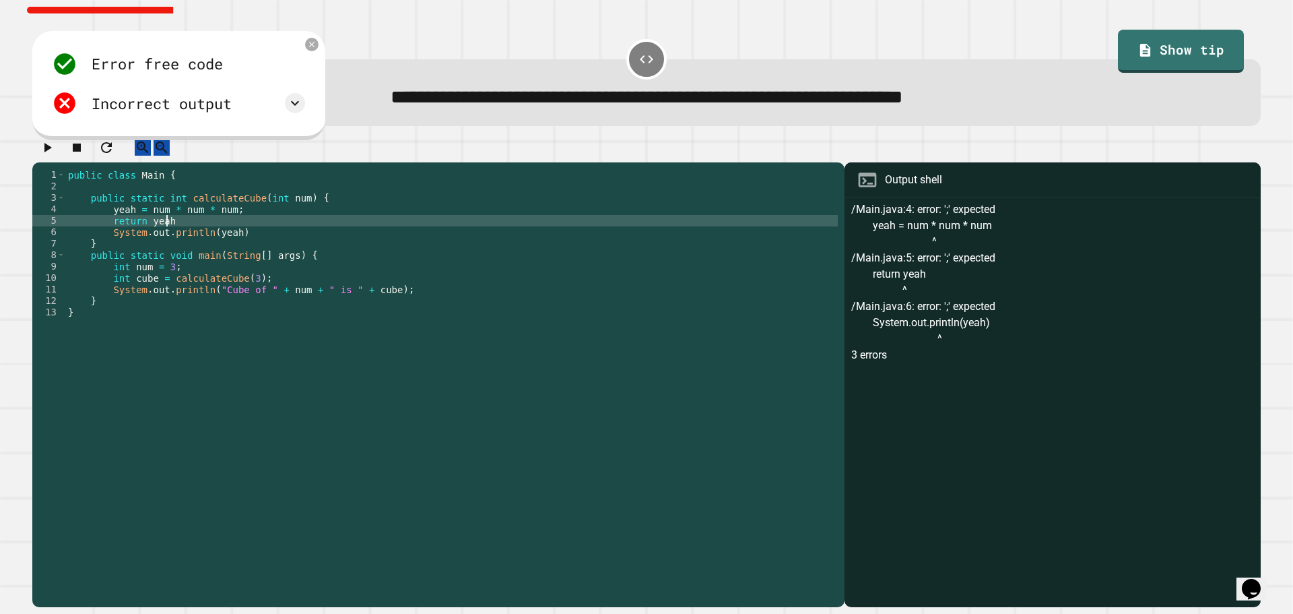
scroll to position [0, 7]
click at [298, 238] on div "public class Main { public static int calculateCube ( int num ) { yeah = num * …" at bounding box center [451, 375] width 773 height 412
click at [292, 250] on div "public class Main { public static int calculateCube ( int num ) { yeah = num * …" at bounding box center [451, 375] width 773 height 412
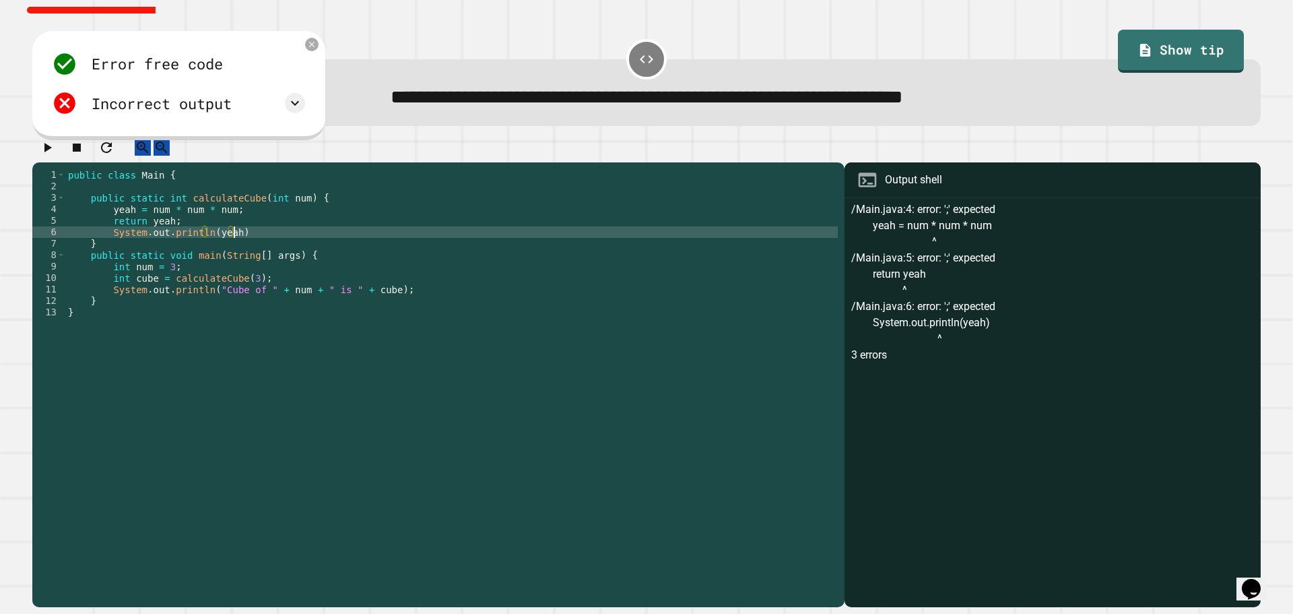
scroll to position [0, 11]
click at [52, 152] on icon "button" at bounding box center [47, 147] width 7 height 9
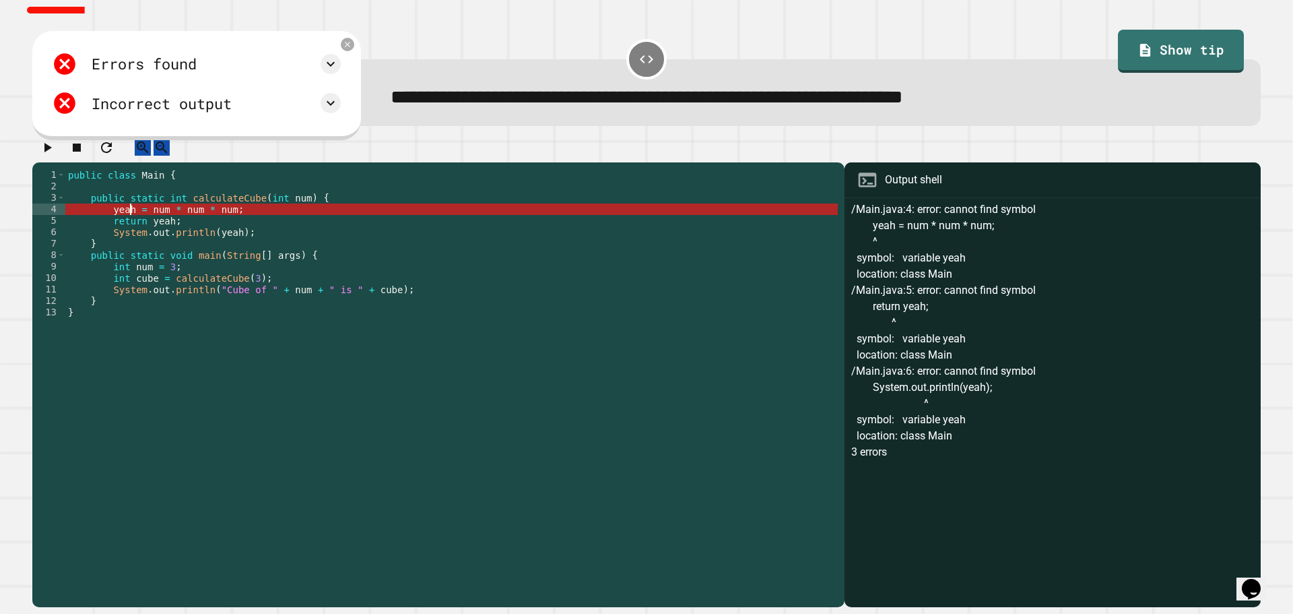
scroll to position [0, 11]
click at [131, 223] on div "public class Main { public static int calculateCube ( int num ) { yeah = num * …" at bounding box center [451, 375] width 773 height 412
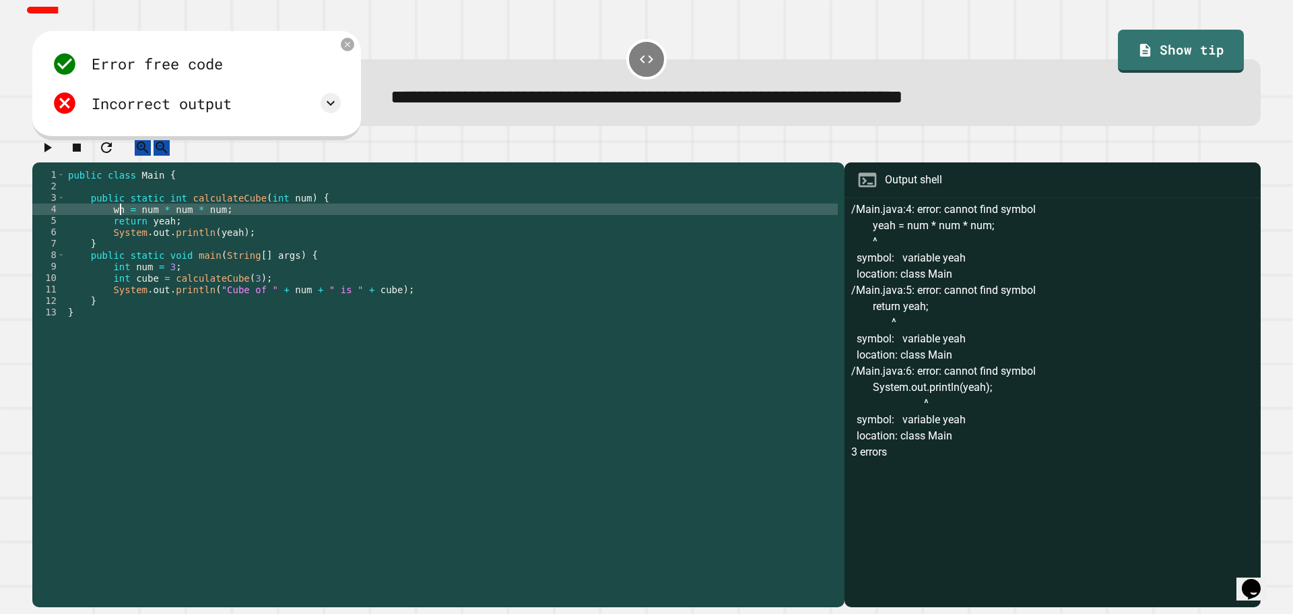
scroll to position [0, 4]
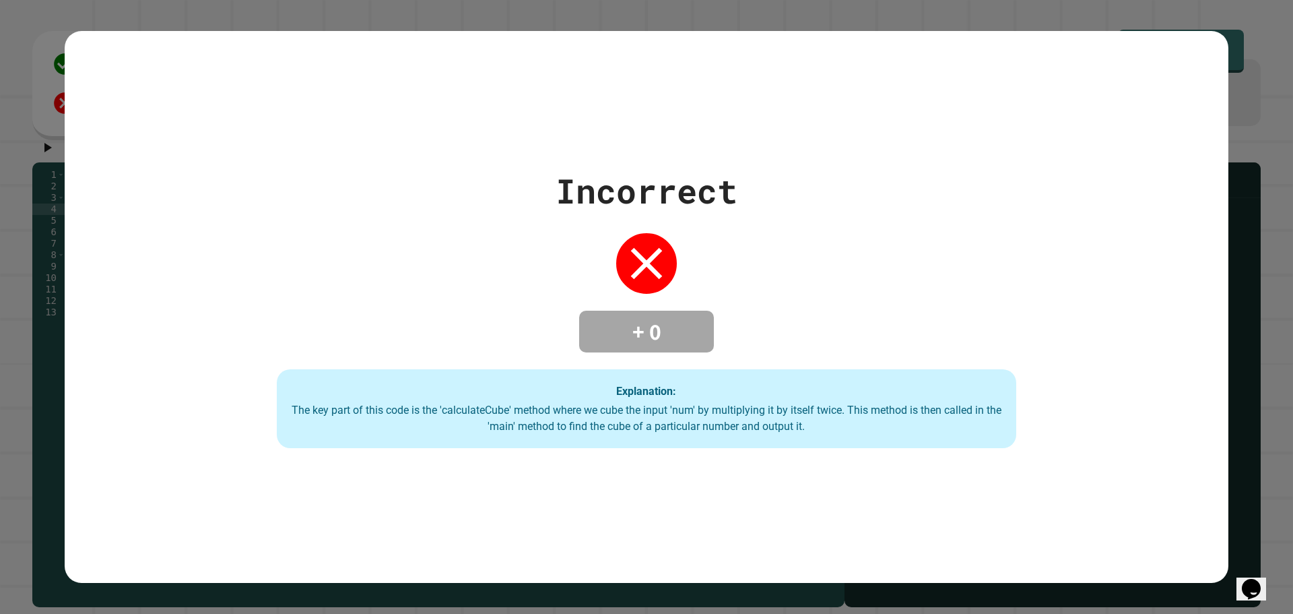
type textarea "**********"
click at [380, 135] on div "Incorrect + 0 Explanation: The key part of this code is the 'calculateCube' met…" at bounding box center [647, 307] width 1164 height 552
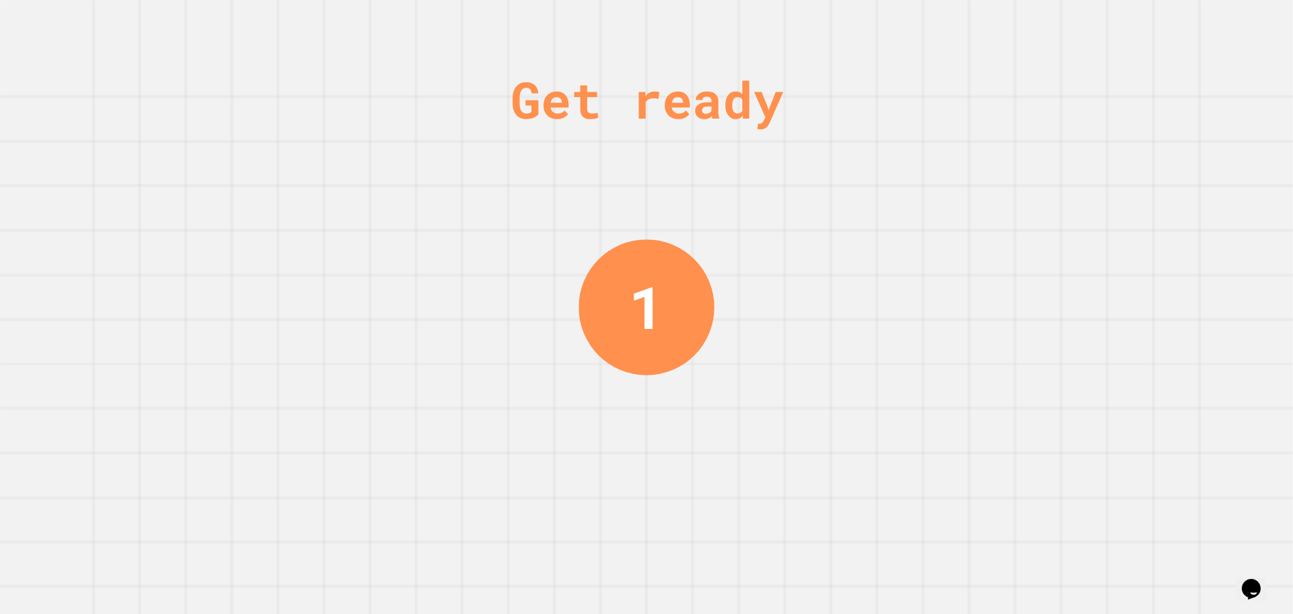
click at [750, 412] on div "Get ready 1" at bounding box center [646, 307] width 1293 height 614
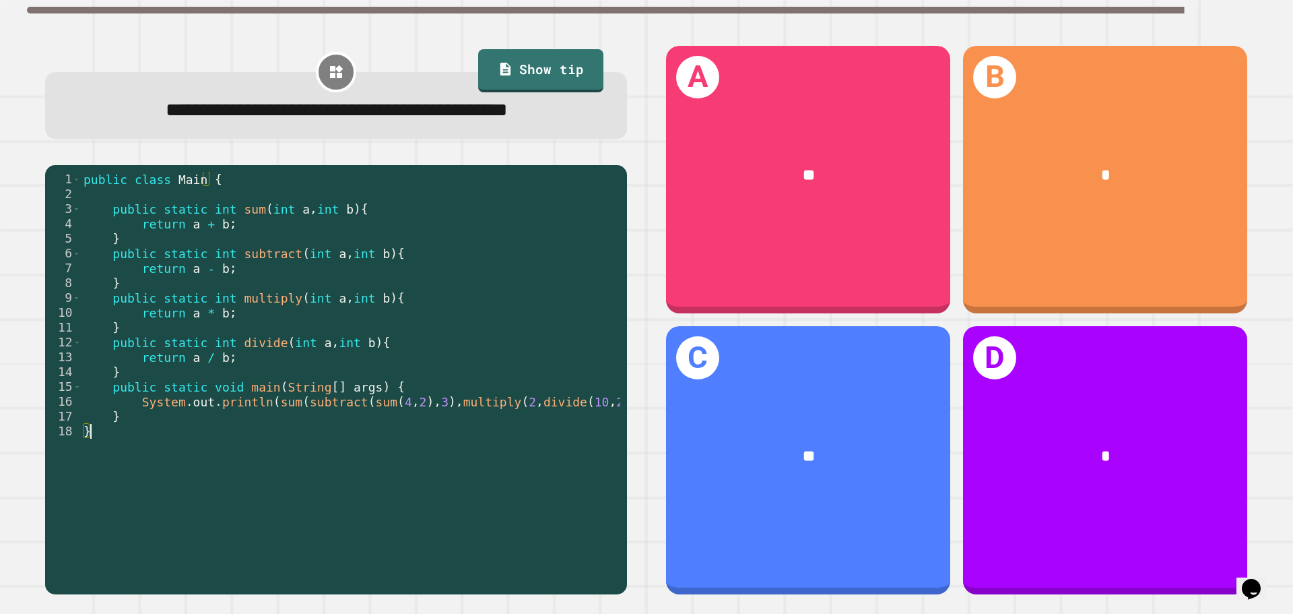
drag, startPoint x: 389, startPoint y: 556, endPoint x: 434, endPoint y: 550, distance: 46.3
click at [434, 523] on div "* 1 2 3 4 5 6 7 8 9 10 11 12 13 14 15 16 17 18 public class Main { public stati…" at bounding box center [332, 347] width 575 height 351
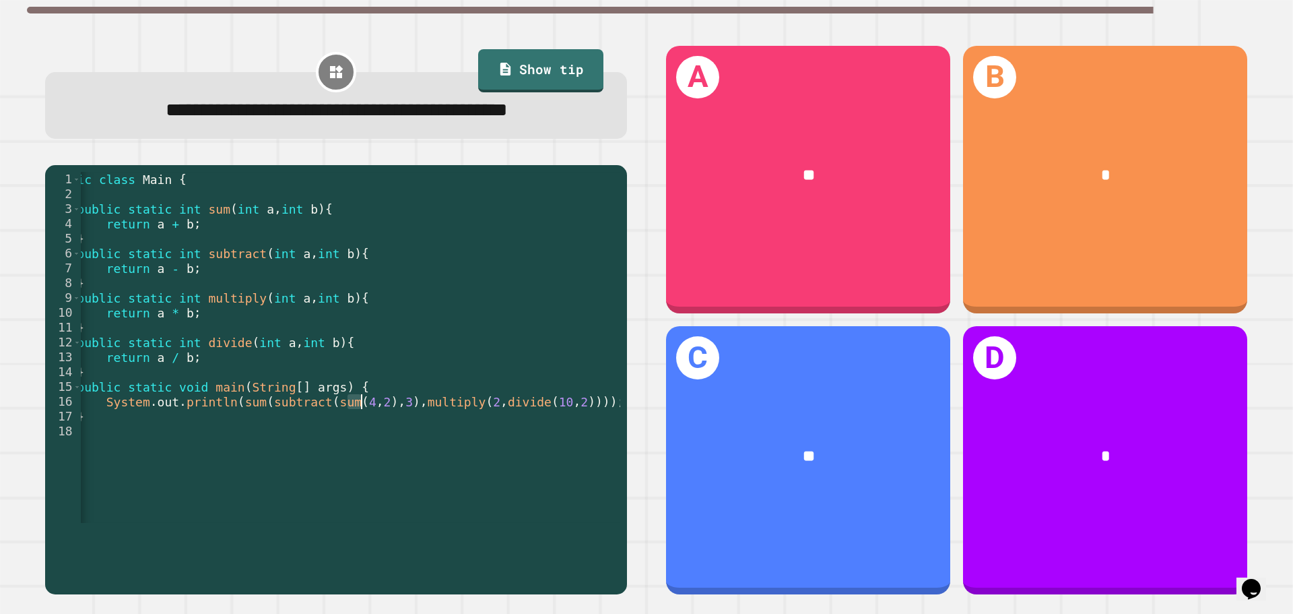
drag, startPoint x: 348, startPoint y: 430, endPoint x: 364, endPoint y: 428, distance: 16.4
click at [364, 428] on div "public class Main { public static int sum ( int a , int b ) { return a + b ; } …" at bounding box center [327, 357] width 565 height 370
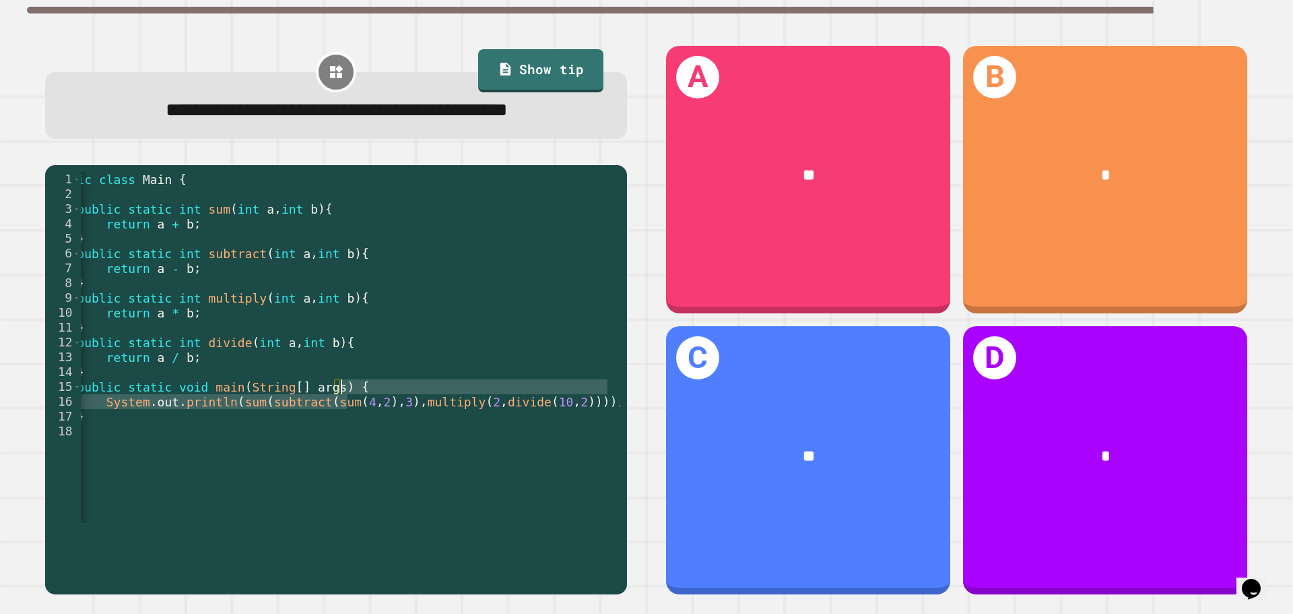
scroll to position [0, 23]
click at [374, 449] on div "public class Main { public static int sum ( int a , int b ) { return a + b ; } …" at bounding box center [327, 357] width 565 height 370
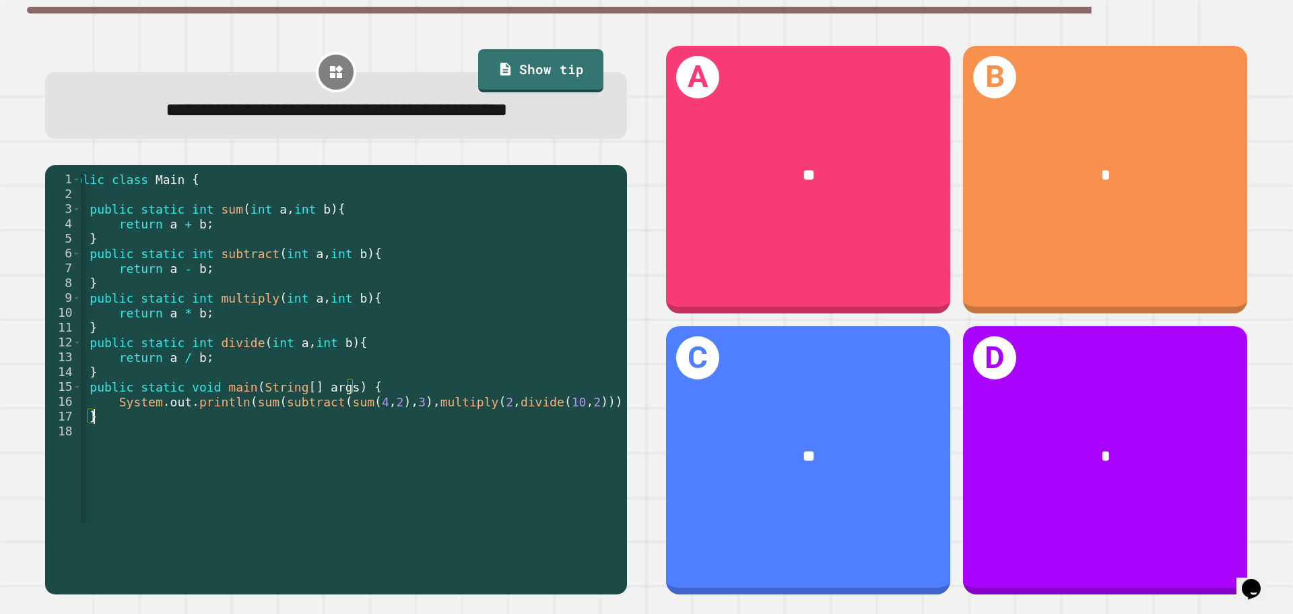
scroll to position [0, 0]
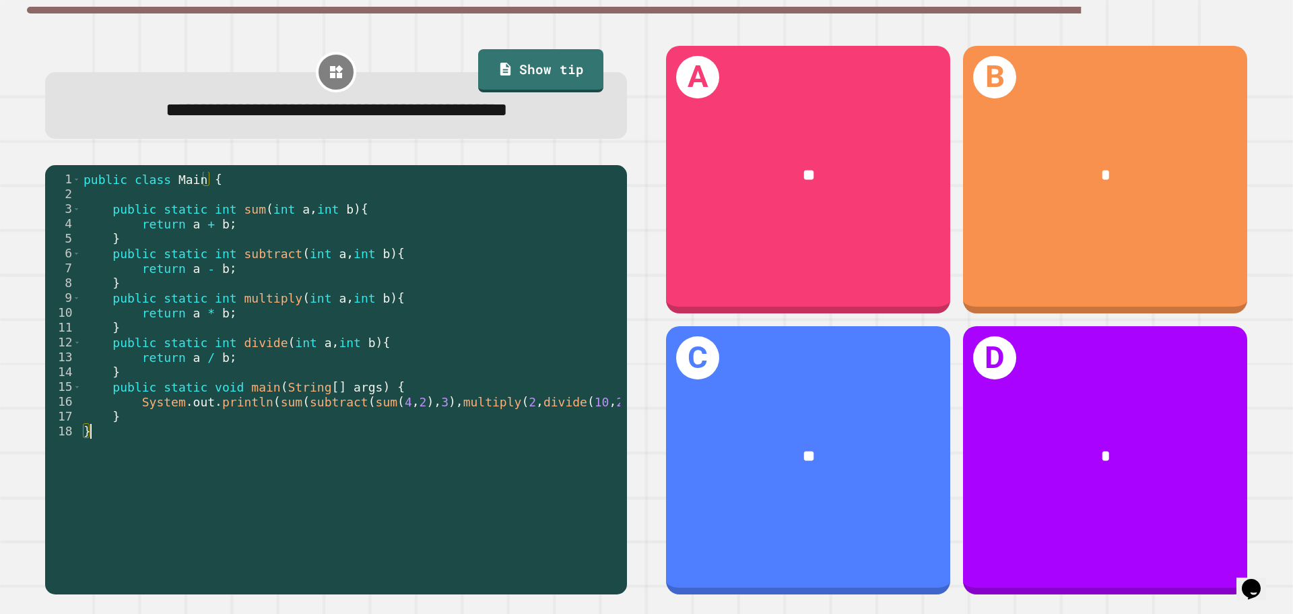
drag, startPoint x: 406, startPoint y: 556, endPoint x: 502, endPoint y: 573, distance: 97.1
click at [502, 573] on div "* 1 2 3 4 5 6 7 8 9 10 11 12 13 14 15 16 17 18 public class Main { public stati…" at bounding box center [336, 380] width 582 height 430
type textarea "*"
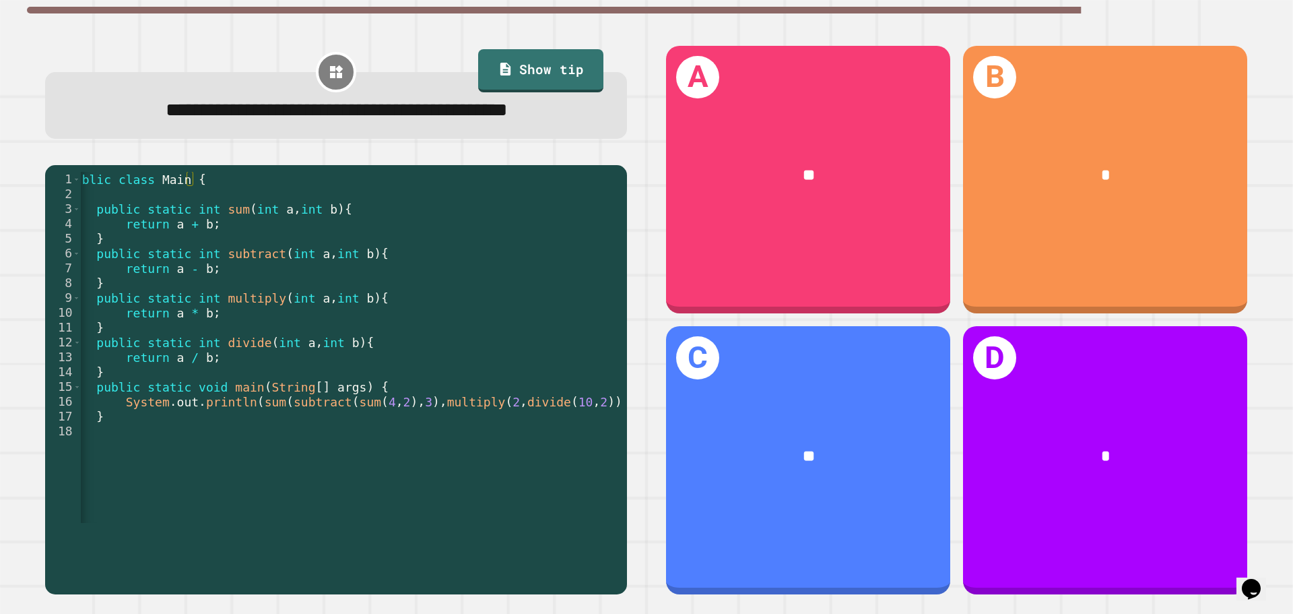
scroll to position [0, 36]
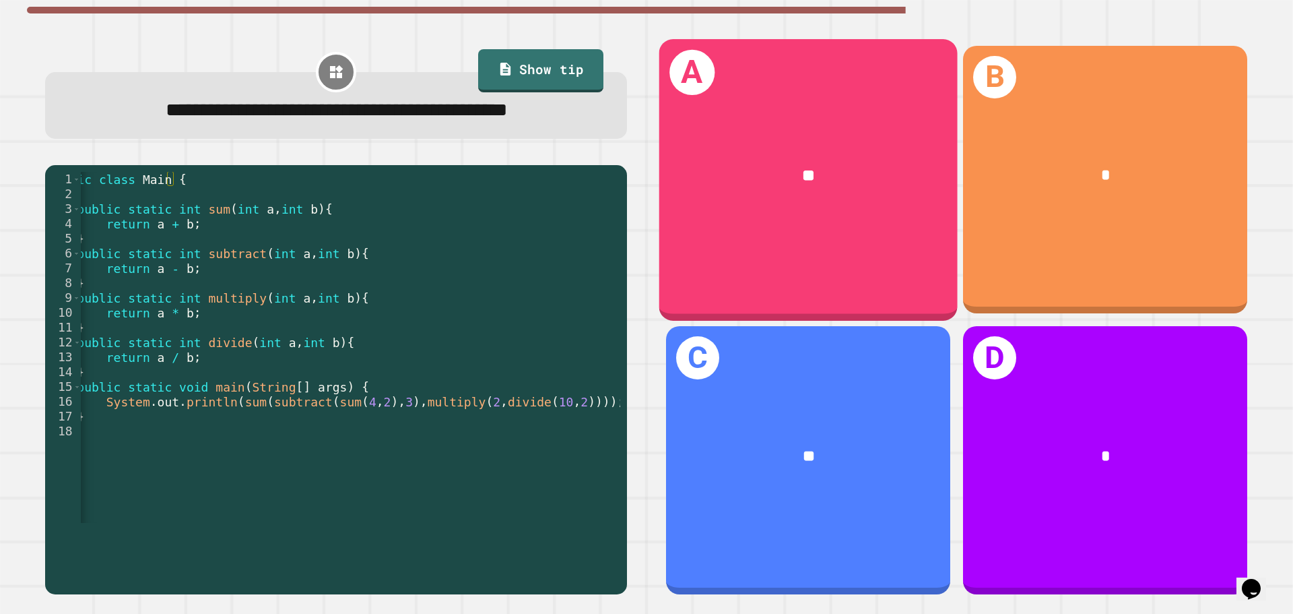
click at [849, 269] on div "A **" at bounding box center [808, 179] width 298 height 281
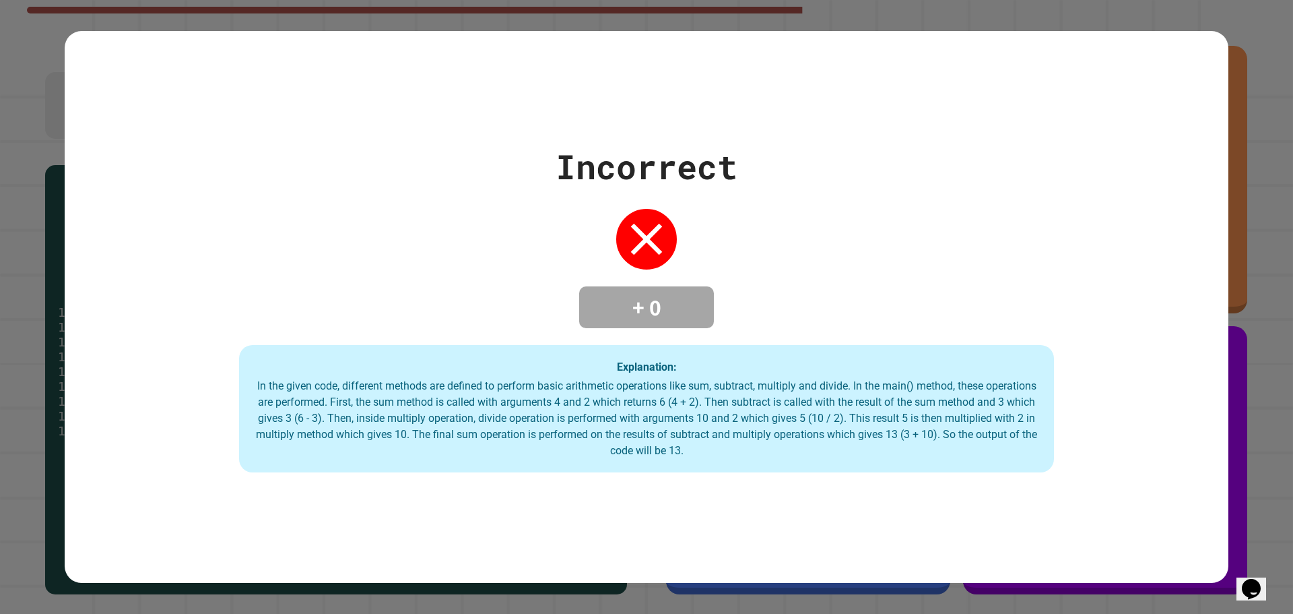
click at [250, 273] on div "Incorrect + 0 Explanation: In the given code, different methods are defined to …" at bounding box center [647, 306] width 1164 height 331
click at [1056, 411] on div "Incorrect + 0 Explanation: In the given code, different methods are defined to …" at bounding box center [647, 306] width 1164 height 331
click at [1261, 373] on div "Incorrect + 0 Explanation: In the given code, different methods are defined to …" at bounding box center [646, 307] width 1293 height 614
click at [1252, 366] on div "Incorrect + 0 Explanation: In the given code, different methods are defined to …" at bounding box center [646, 307] width 1293 height 614
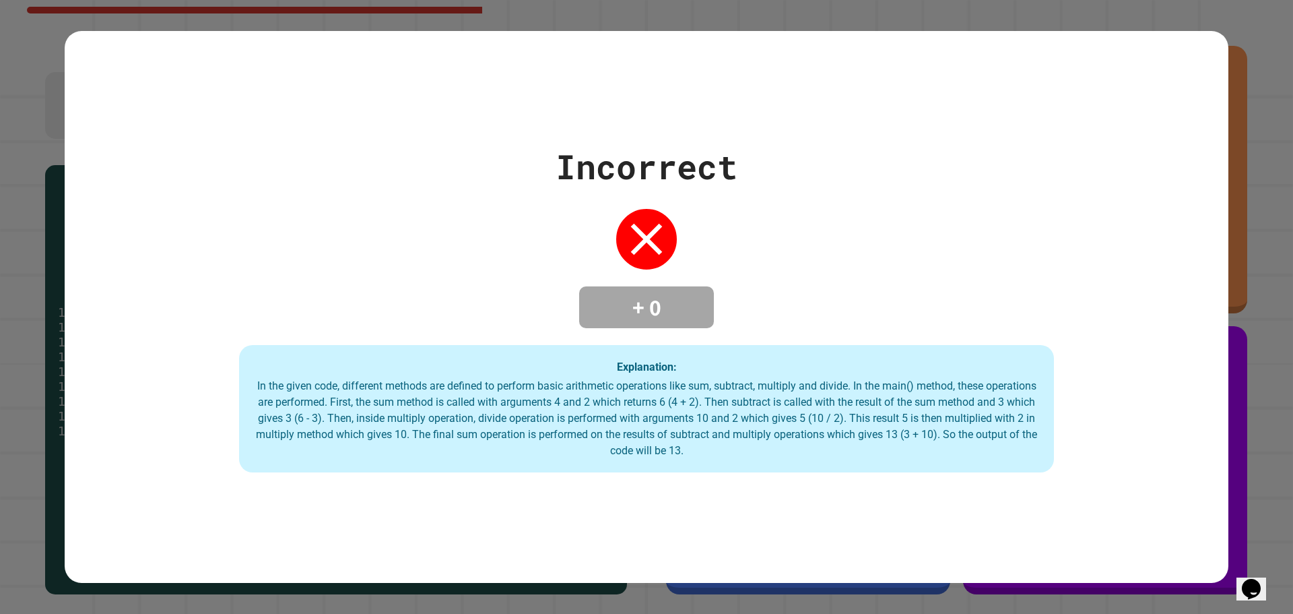
click at [1191, 368] on div "Incorrect + 0 Explanation: In the given code, different methods are defined to …" at bounding box center [647, 306] width 1164 height 331
click at [1122, 363] on div "Incorrect + 0 Explanation: In the given code, different methods are defined to …" at bounding box center [647, 306] width 1164 height 331
click at [1111, 365] on div "Incorrect + 0 Explanation: In the given code, different methods are defined to …" at bounding box center [647, 306] width 1164 height 331
click at [802, 8] on div "Incorrect + 0 Explanation: In the given code, different methods are defined to …" at bounding box center [646, 307] width 1293 height 614
click at [1055, 195] on div "Incorrect + 0 Explanation: In the given code, different methods are defined to …" at bounding box center [647, 306] width 1164 height 331
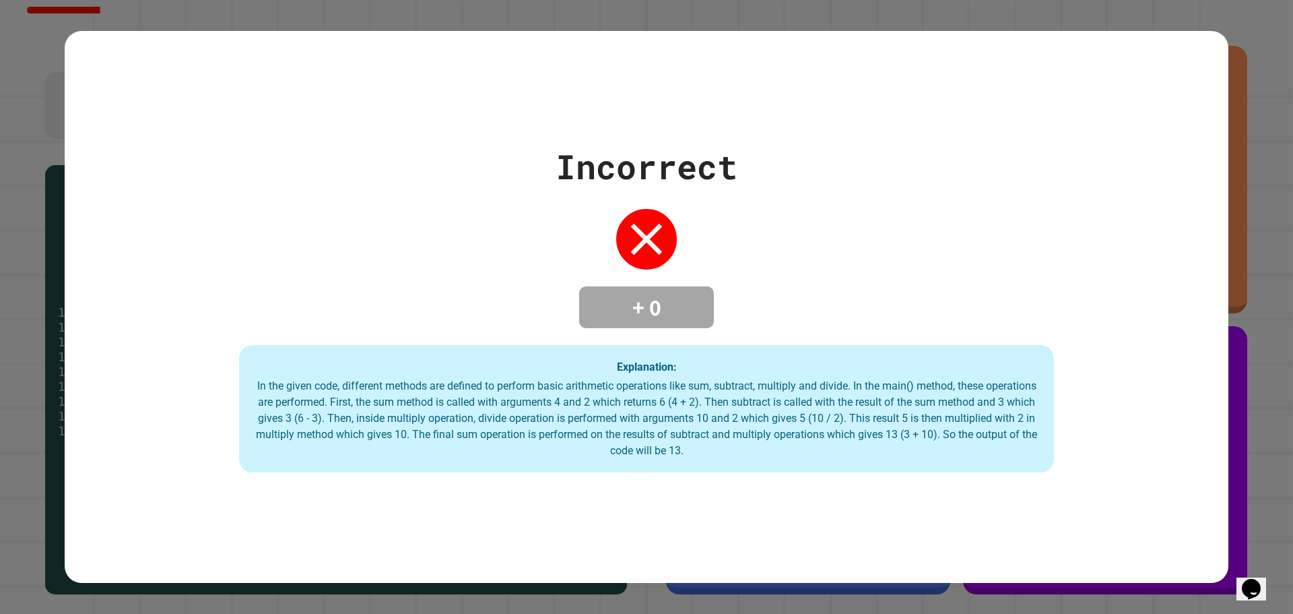
click at [1051, 127] on div "Incorrect + 0 Explanation: In the given code, different methods are defined to …" at bounding box center [647, 307] width 1164 height 552
click at [1050, 131] on div "Incorrect + 0 Explanation: In the given code, different methods are defined to …" at bounding box center [647, 307] width 1164 height 552
drag, startPoint x: 1048, startPoint y: 139, endPoint x: 1047, endPoint y: 147, distance: 8.1
click at [1048, 141] on div "Incorrect + 0 Explanation: In the given code, different methods are defined to …" at bounding box center [647, 306] width 1164 height 331
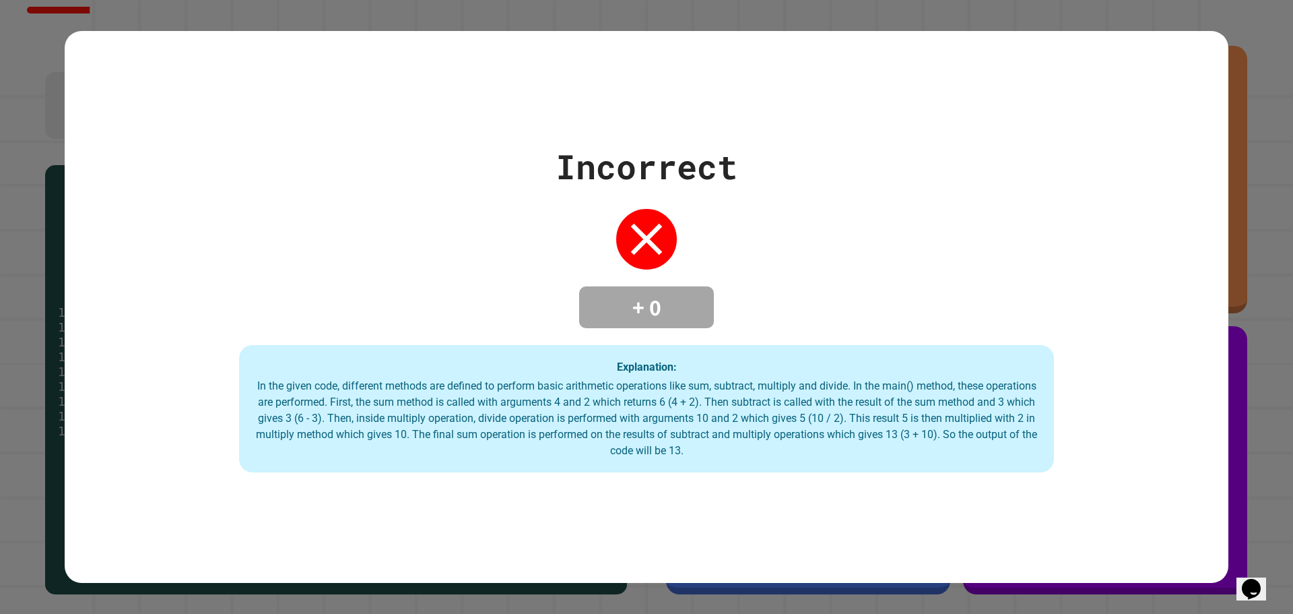
click at [1049, 158] on div "Incorrect + 0 Explanation: In the given code, different methods are defined to …" at bounding box center [647, 306] width 1164 height 331
click at [948, 296] on div "Incorrect + 0 Explanation: In the given code, different methods are defined to …" at bounding box center [647, 306] width 1164 height 331
click at [950, 295] on div "Incorrect + 0 Explanation: In the given code, different methods are defined to …" at bounding box center [647, 306] width 1164 height 331
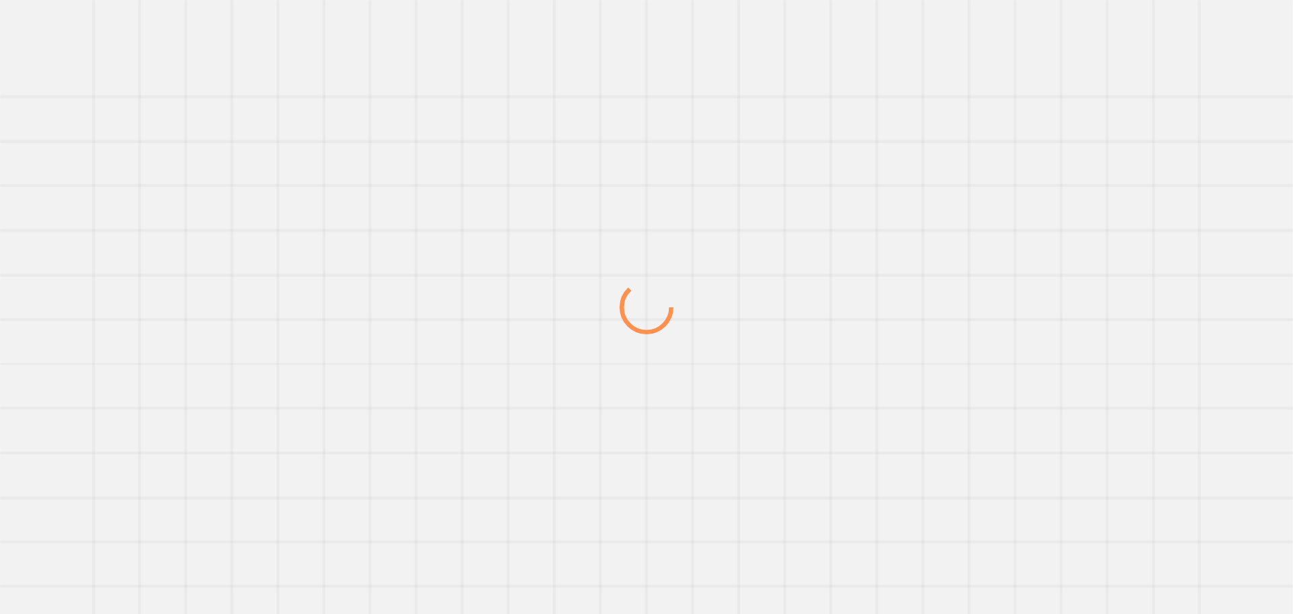
click at [957, 181] on div at bounding box center [646, 307] width 1293 height 614
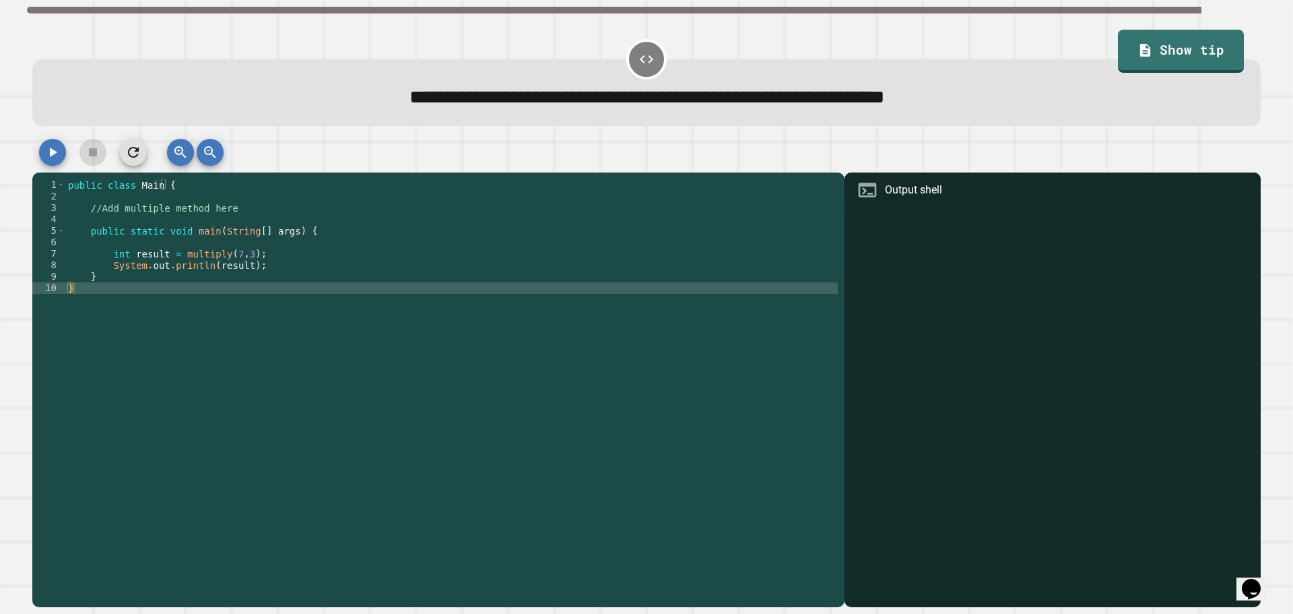
click at [943, 188] on div "Output shell" at bounding box center [1053, 190] width 416 height 36
click at [913, 182] on div "Output shell" at bounding box center [1053, 190] width 416 height 36
click at [237, 519] on div "public class Main { //Add multiple method here public static void main ( String…" at bounding box center [451, 385] width 773 height 412
click at [235, 522] on div "public class Main { //Add multiple method here public static void main ( String…" at bounding box center [451, 385] width 773 height 412
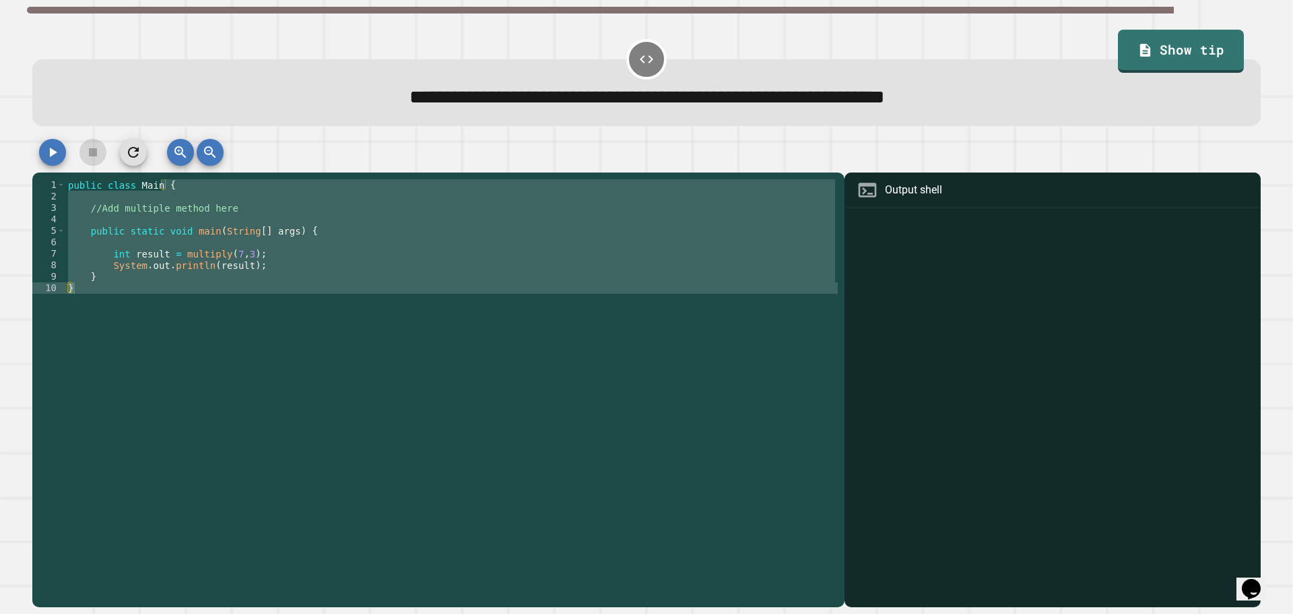
click at [238, 520] on div "public class Main { //Add multiple method here public static void main ( String…" at bounding box center [451, 373] width 773 height 389
type textarea "*"
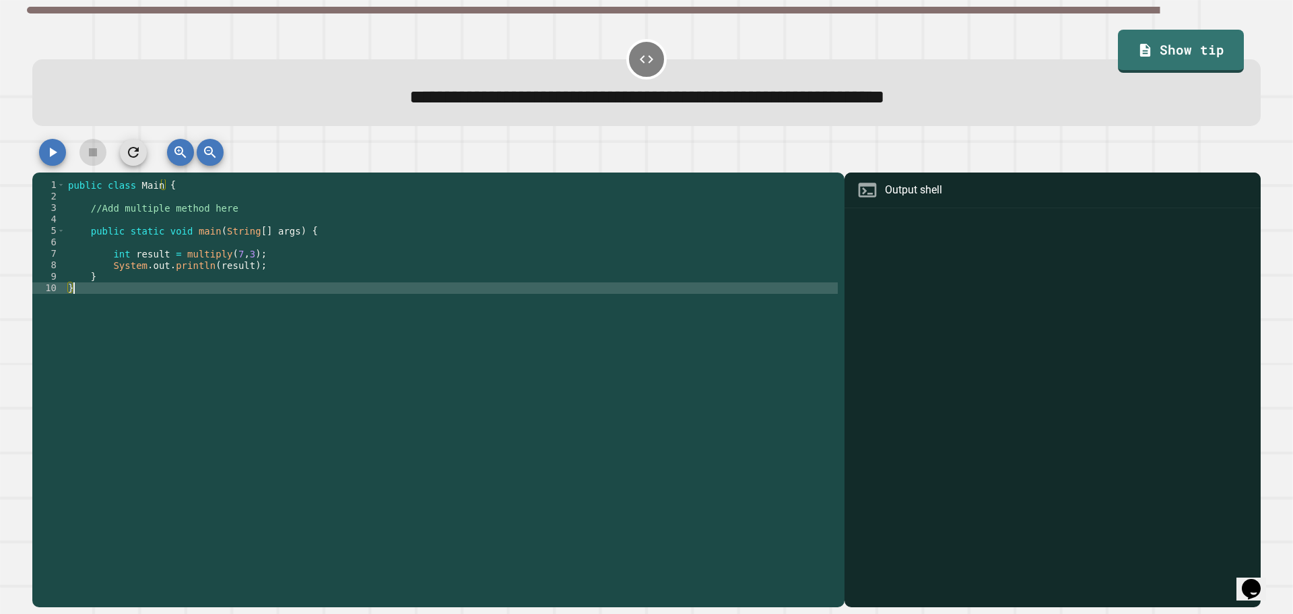
click at [231, 457] on div "public class Main { //Add multiple method here public static void main ( String…" at bounding box center [451, 385] width 773 height 412
click at [233, 518] on div "public class Main { //Add multiple method here public static void main ( String…" at bounding box center [451, 385] width 773 height 412
drag, startPoint x: 22, startPoint y: 40, endPoint x: 23, endPoint y: 32, distance: 8.8
click at [22, 40] on div "**********" at bounding box center [646, 307] width 1293 height 614
click at [22, 34] on div "**********" at bounding box center [646, 307] width 1293 height 614
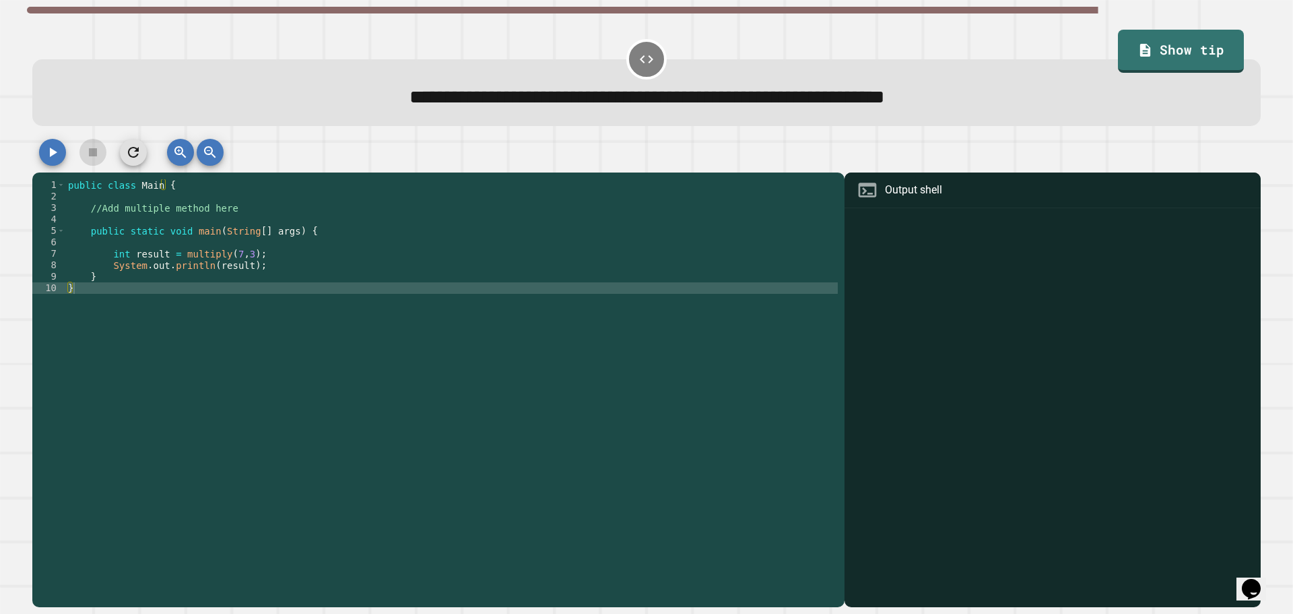
click at [0, 46] on div "**********" at bounding box center [646, 307] width 1293 height 614
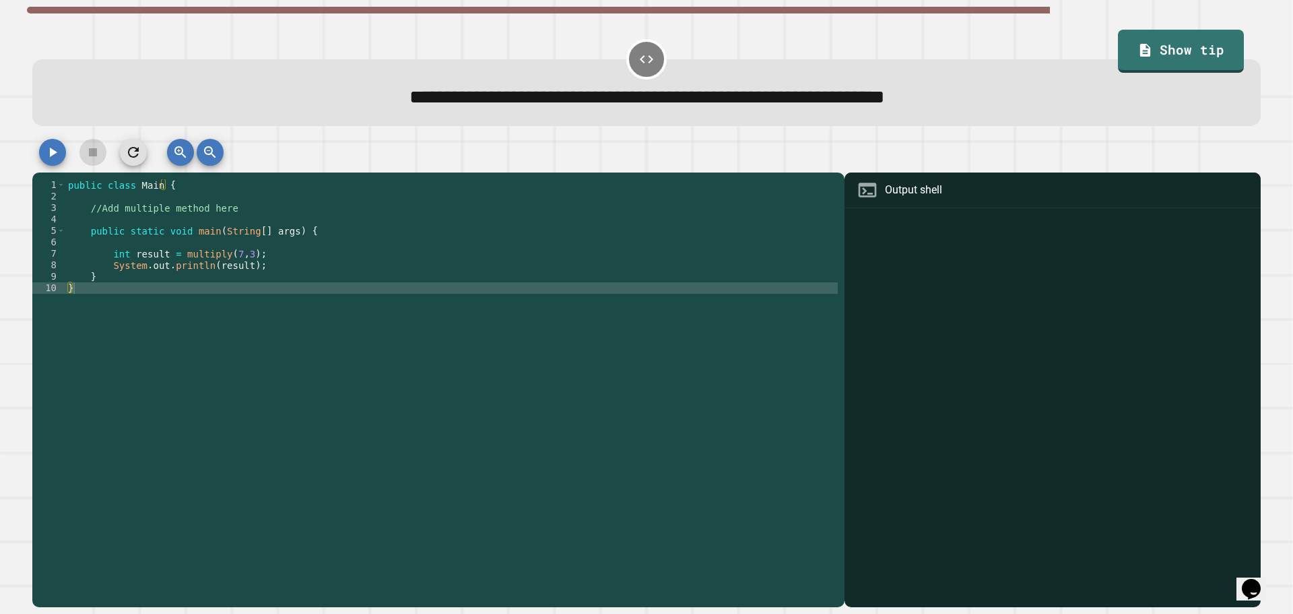
click at [0, 46] on div "**********" at bounding box center [646, 307] width 1293 height 614
click at [0, 55] on div "**********" at bounding box center [646, 307] width 1293 height 614
click at [0, 57] on div "**********" at bounding box center [646, 307] width 1293 height 614
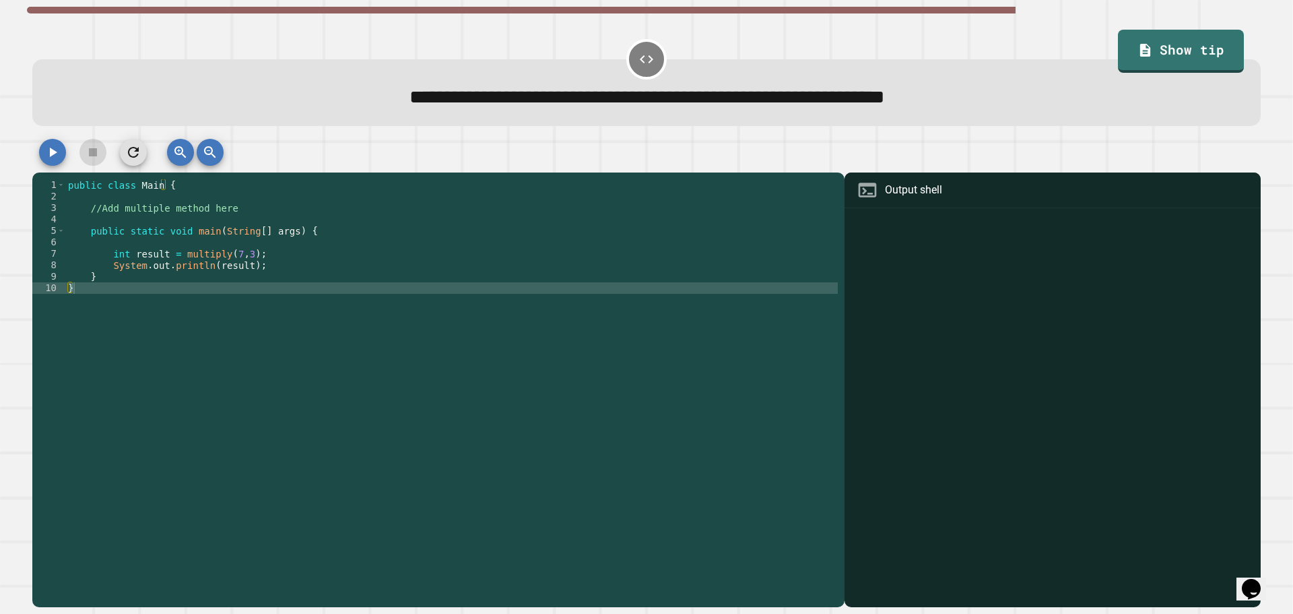
click at [0, 60] on div "**********" at bounding box center [646, 307] width 1293 height 614
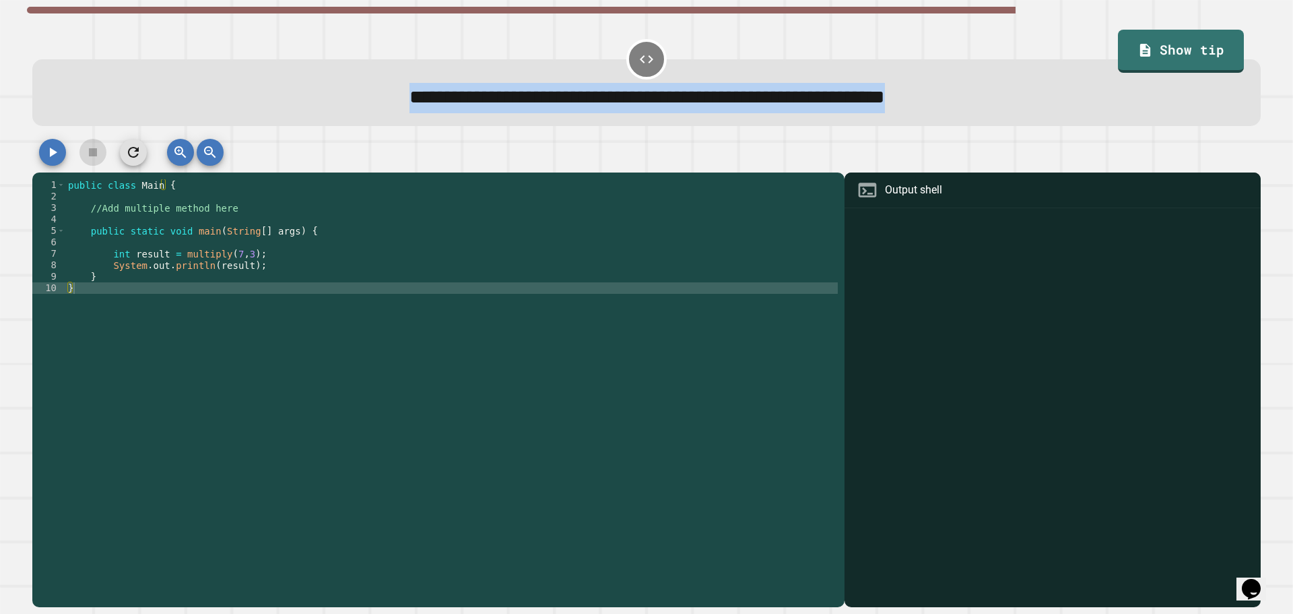
click at [0, 60] on div "**********" at bounding box center [646, 307] width 1293 height 614
click at [7, 67] on div "**********" at bounding box center [646, 307] width 1293 height 614
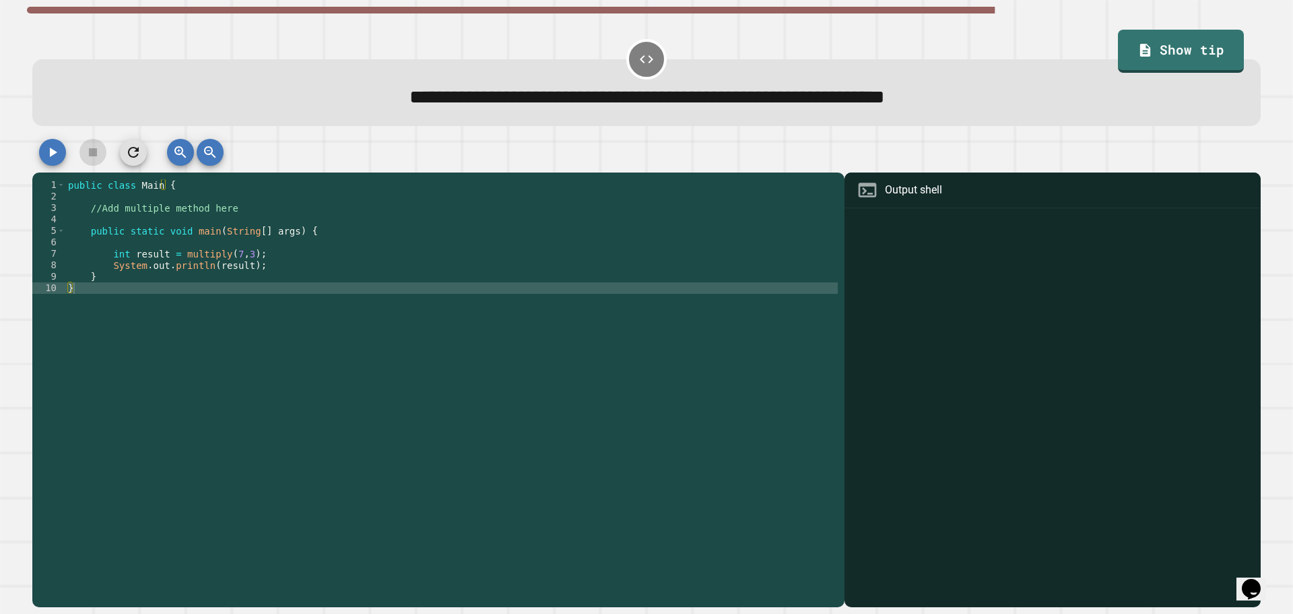
click at [7, 67] on div "**********" at bounding box center [646, 307] width 1293 height 614
click at [6, 70] on div "**********" at bounding box center [646, 307] width 1293 height 614
click at [5, 72] on div "**********" at bounding box center [646, 307] width 1293 height 614
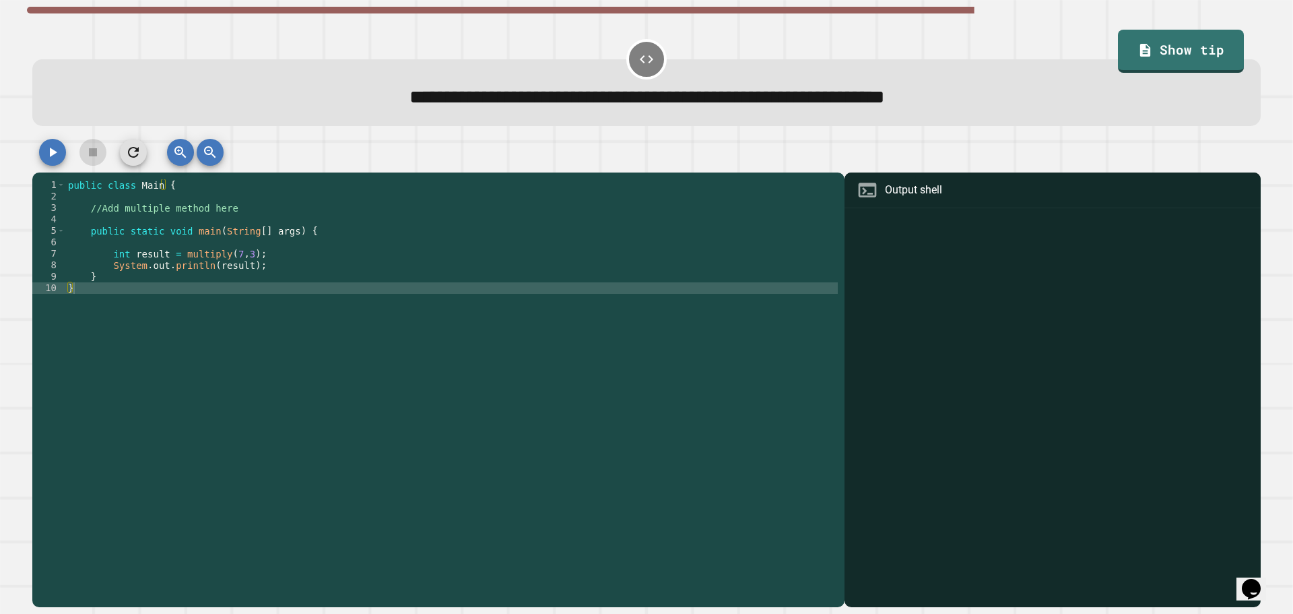
click at [5, 72] on div "**********" at bounding box center [646, 307] width 1293 height 614
click at [0, 84] on div "**********" at bounding box center [646, 307] width 1293 height 614
click at [234, 220] on div "public class Main { //Add multiple method here public static void main ( String…" at bounding box center [451, 385] width 773 height 412
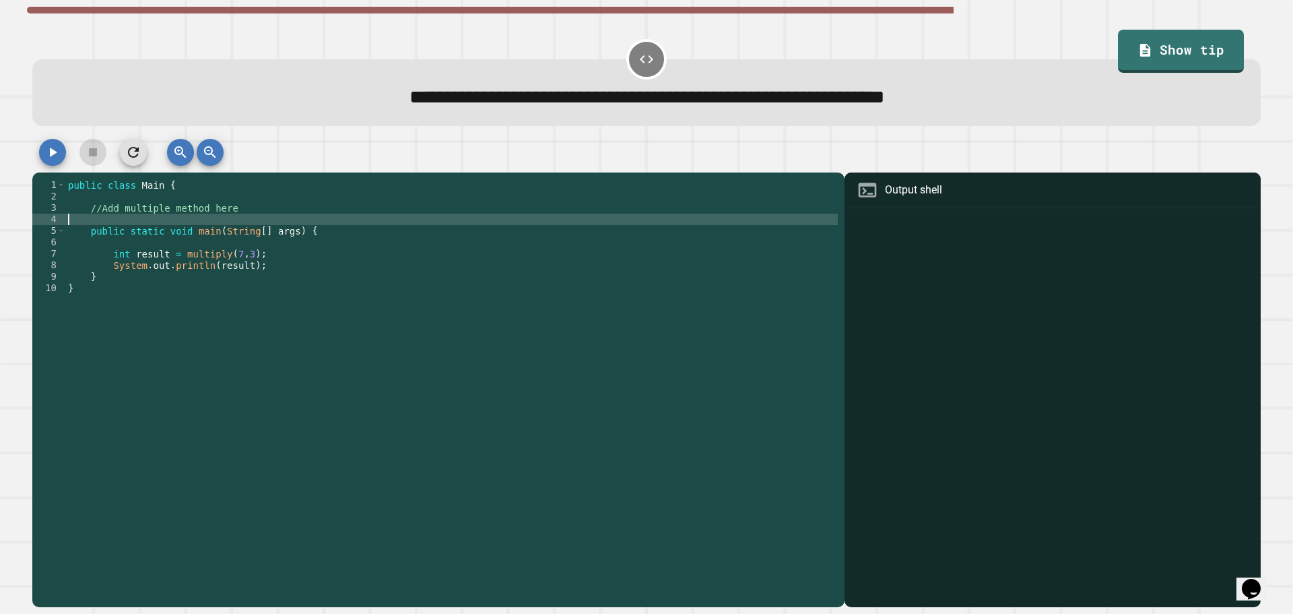
click at [238, 208] on div "public class Main { //Add multiple method here public static void main ( String…" at bounding box center [451, 385] width 773 height 412
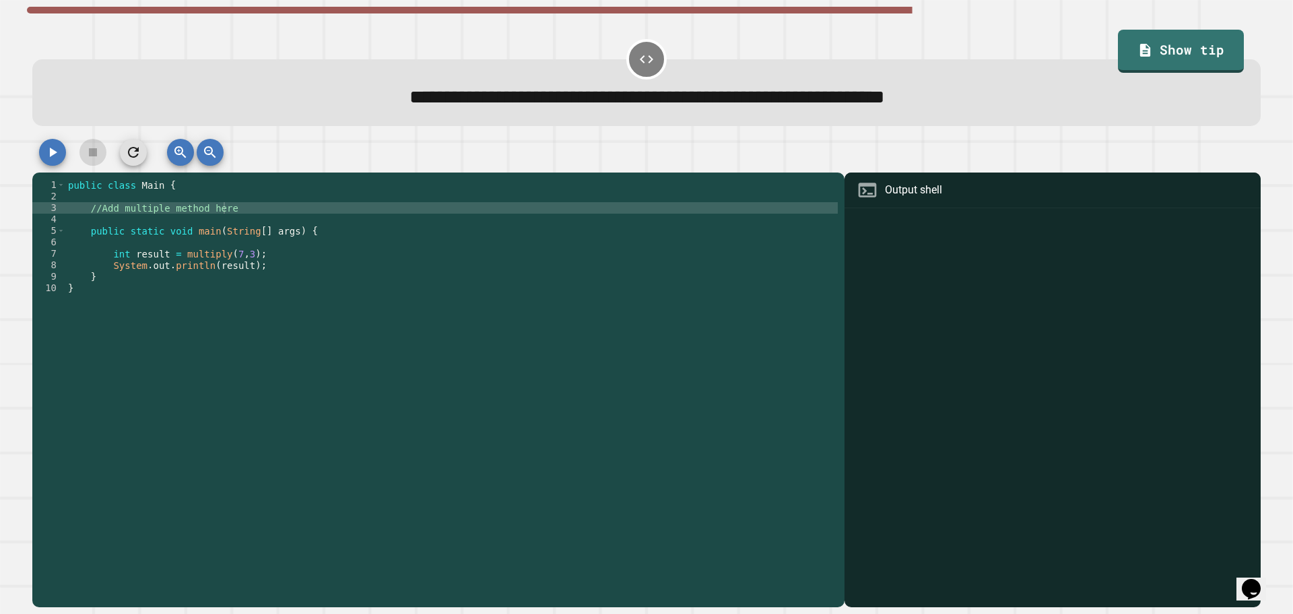
click at [11, 310] on div "**********" at bounding box center [646, 307] width 1293 height 614
drag, startPoint x: 239, startPoint y: 207, endPoint x: 87, endPoint y: 211, distance: 152.3
click at [87, 211] on div "public class Main { //Add multiple method here public static void main ( String…" at bounding box center [451, 385] width 773 height 412
click at [0, 202] on div "**********" at bounding box center [646, 307] width 1293 height 614
click at [792, 261] on div "public class Main { //Add multiple method here public static void main ( String…" at bounding box center [451, 385] width 773 height 412
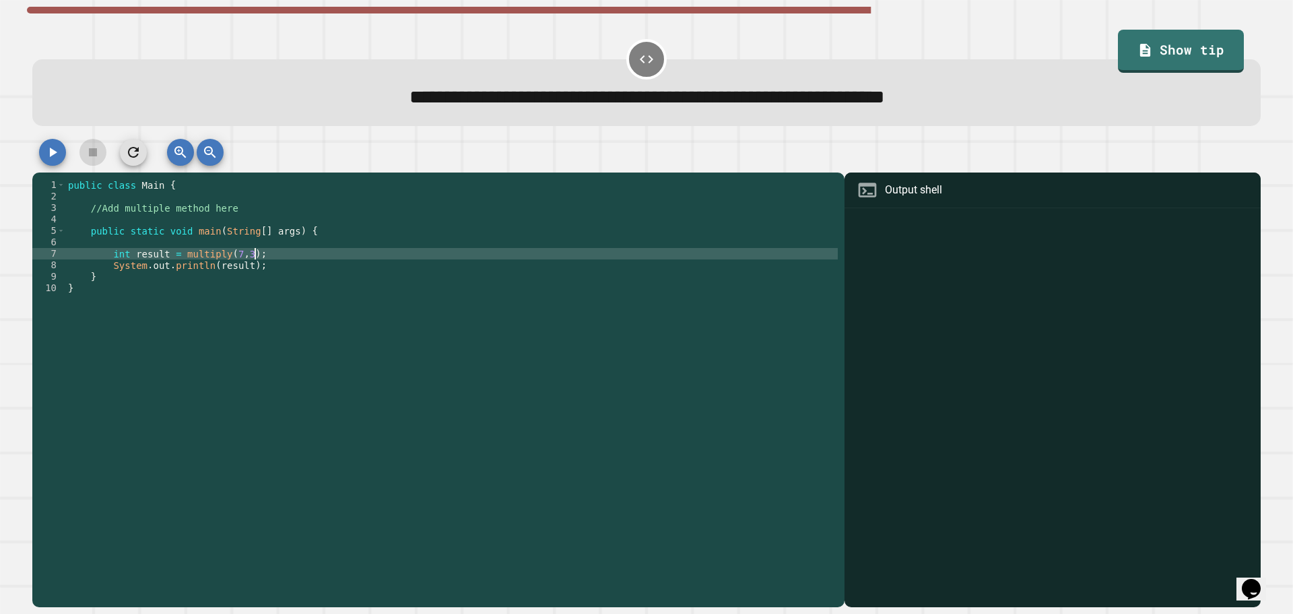
click at [196, 205] on div "public class Main { //Add multiple method here public static void main ( String…" at bounding box center [451, 385] width 773 height 412
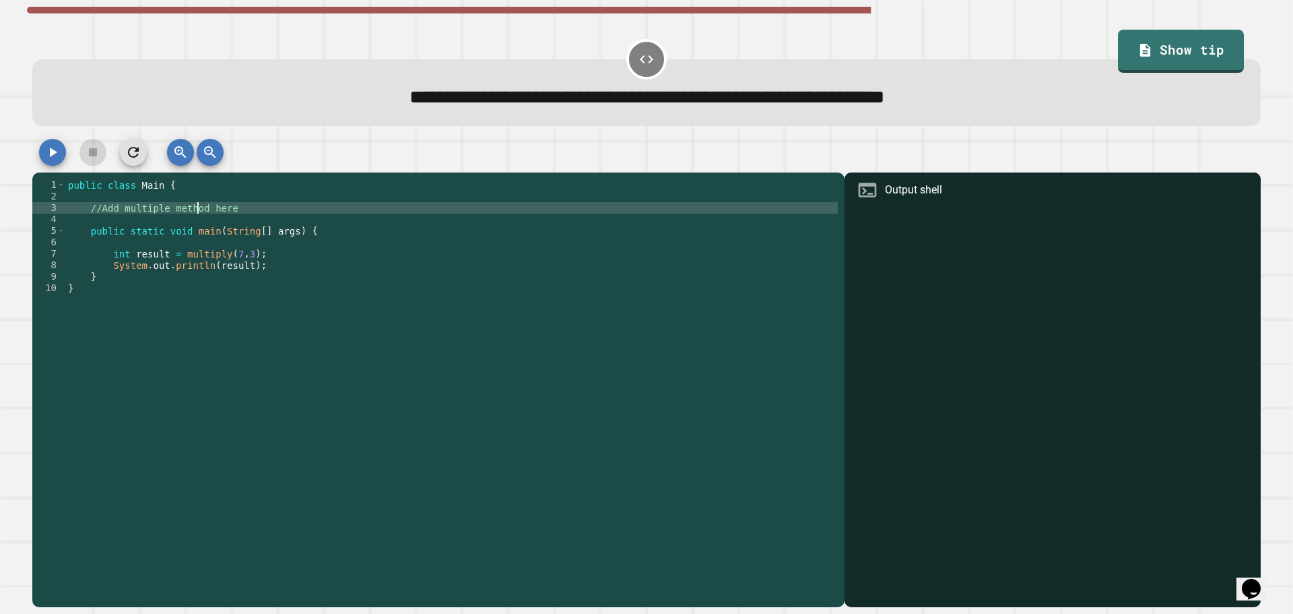
type textarea "**********"
click at [0, 214] on div "**********" at bounding box center [646, 307] width 1293 height 614
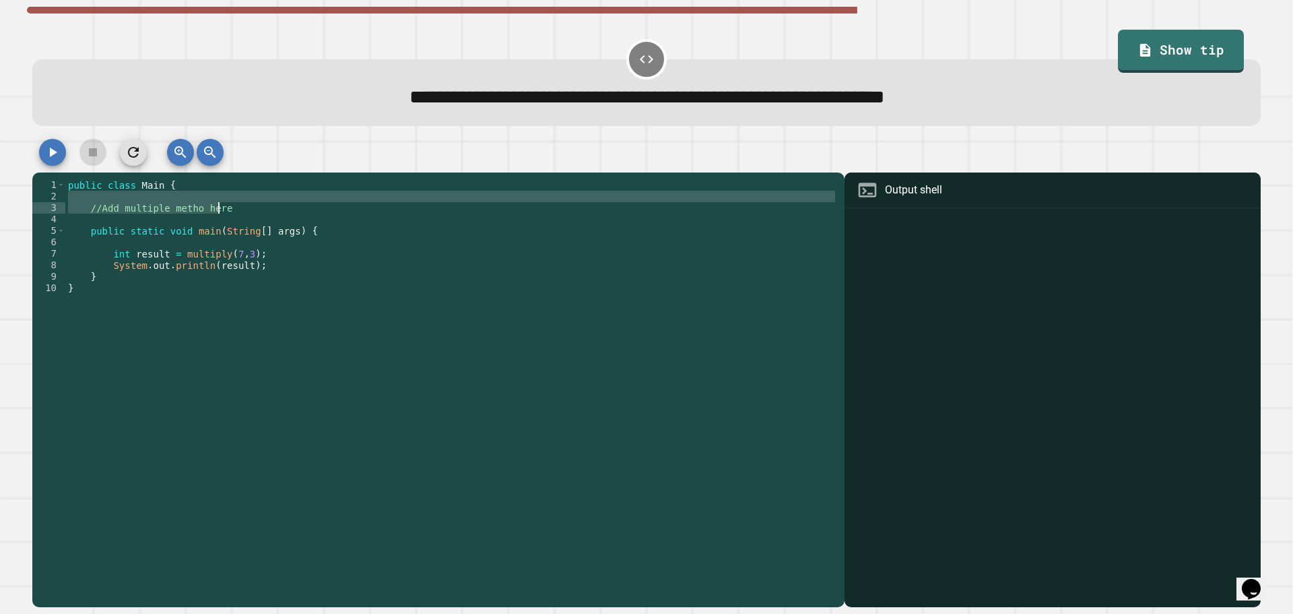
drag, startPoint x: 227, startPoint y: 210, endPoint x: 114, endPoint y: 199, distance: 113.7
click at [103, 199] on div "public class Main { //Add multiple metho here public static void main ( String …" at bounding box center [451, 385] width 773 height 412
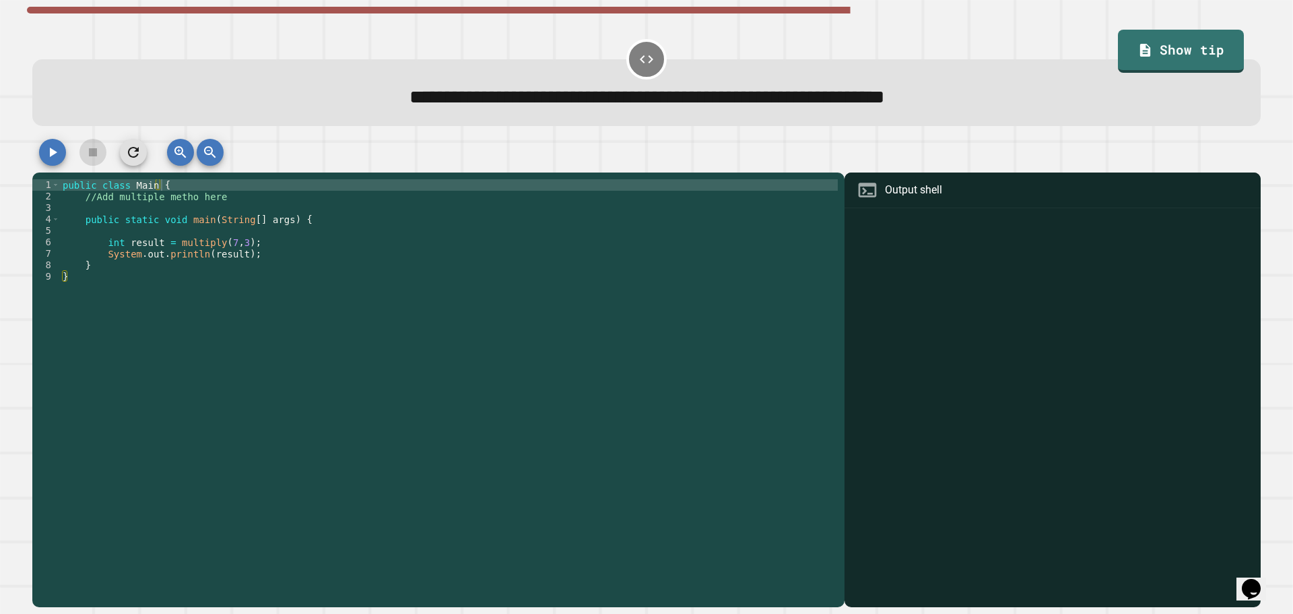
click at [7, 139] on div "**********" at bounding box center [646, 307] width 1293 height 614
drag, startPoint x: 10, startPoint y: 137, endPoint x: 46, endPoint y: 133, distance: 36.5
click at [10, 137] on div "**********" at bounding box center [646, 307] width 1293 height 614
click at [123, 152] on button "button" at bounding box center [133, 152] width 27 height 27
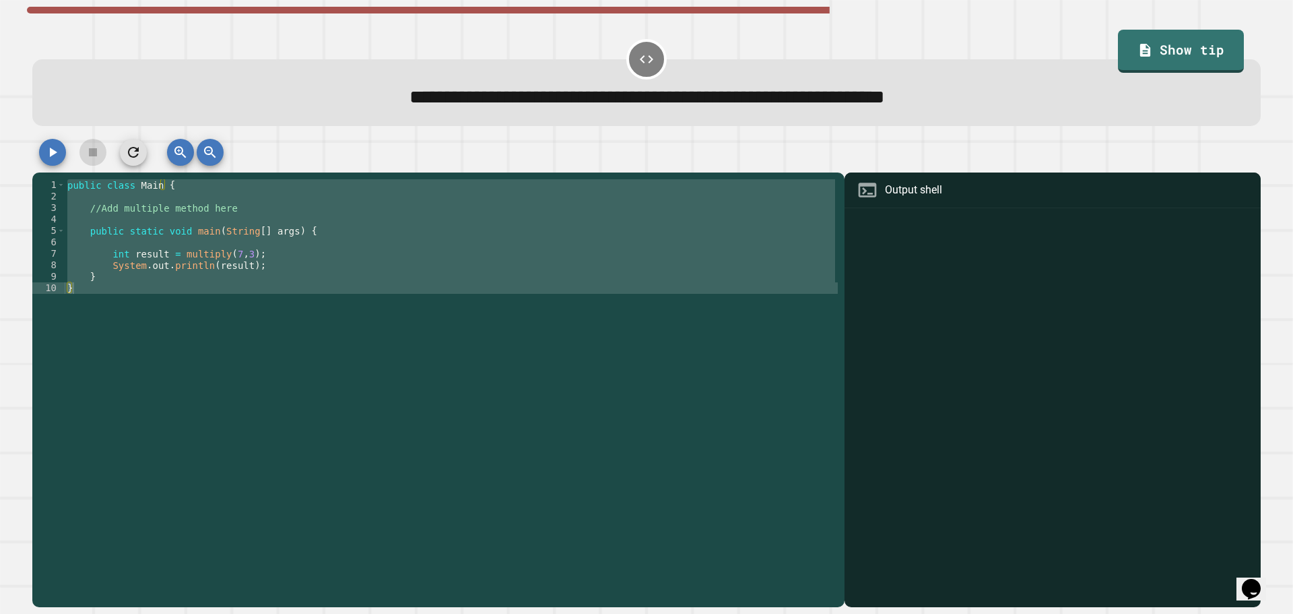
drag, startPoint x: 307, startPoint y: 234, endPoint x: 301, endPoint y: 230, distance: 7.7
click at [307, 234] on div "public class Main { //Add multiple method here public static void main ( String…" at bounding box center [451, 373] width 773 height 389
type textarea "**********"
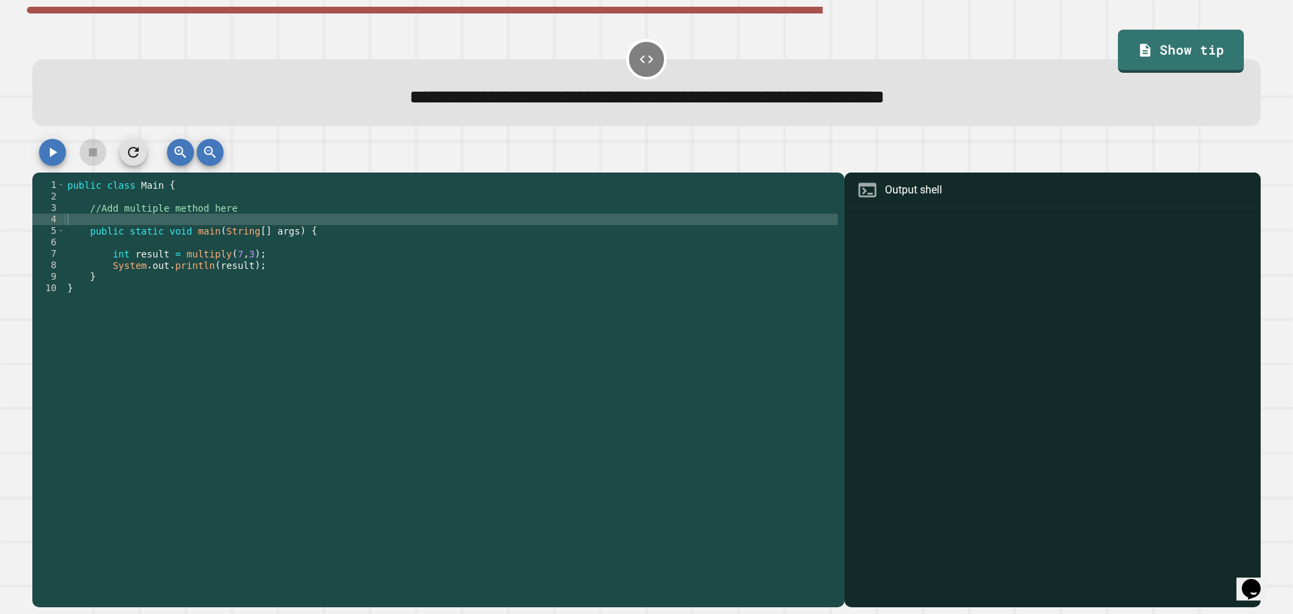
drag, startPoint x: 236, startPoint y: 216, endPoint x: 149, endPoint y: 220, distance: 87.6
click at [149, 220] on div "public class Main { //Add multiple method here public static void main ( String…" at bounding box center [451, 385] width 773 height 412
click at [84, 221] on div "public class Main { //Add multiple method here public static void main ( String…" at bounding box center [451, 385] width 773 height 412
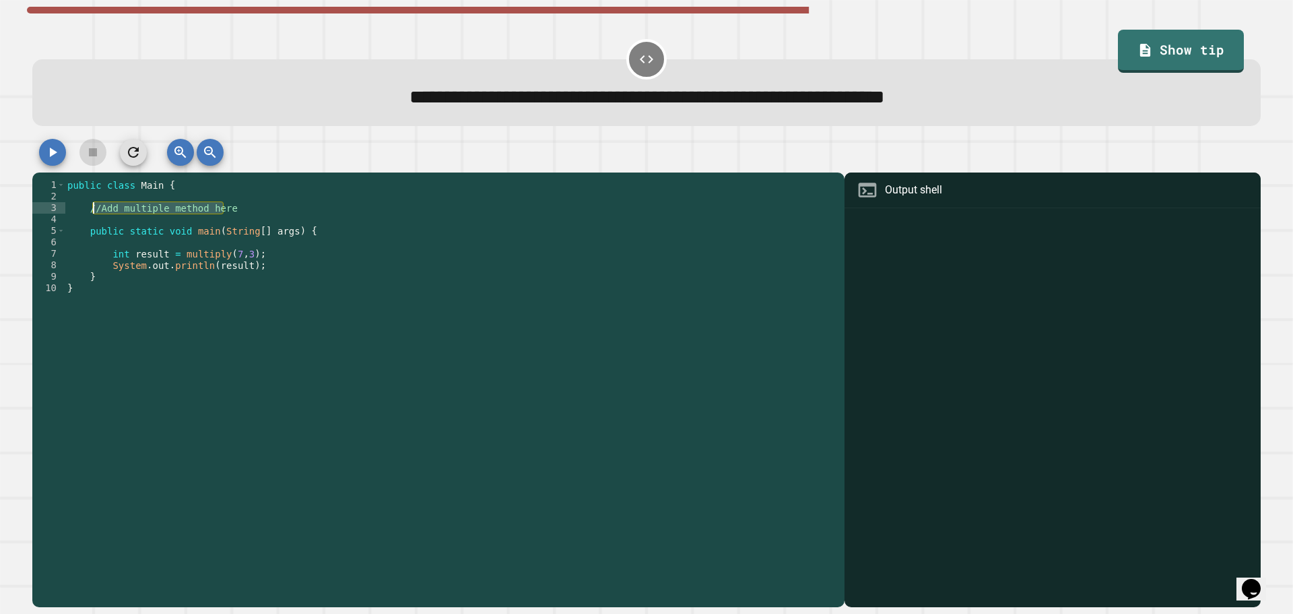
drag, startPoint x: 228, startPoint y: 205, endPoint x: 93, endPoint y: 216, distance: 135.1
click at [93, 216] on div "public class Main { //Add multiple method here public static void main ( String…" at bounding box center [451, 385] width 773 height 412
click at [83, 263] on div "public class Main { //Add multiple method here public static void main ( String…" at bounding box center [451, 385] width 773 height 412
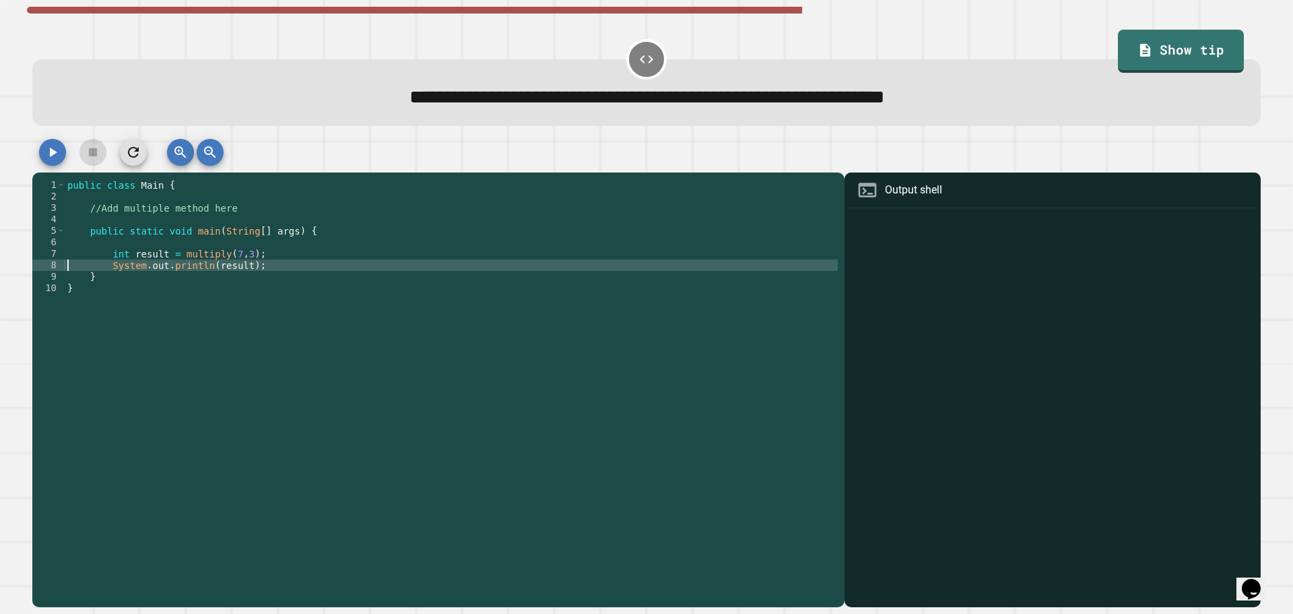
click at [142, 211] on div "public class Main { //Add multiple method here public static void main ( String…" at bounding box center [451, 385] width 773 height 412
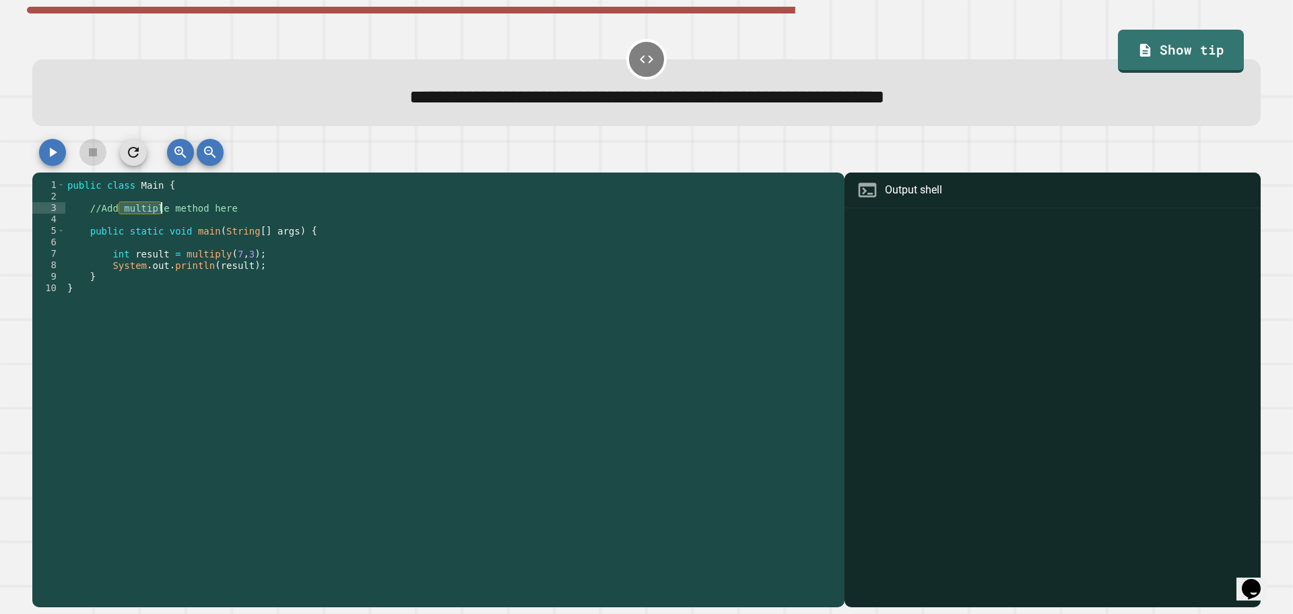
click at [142, 211] on div "public class Main { //Add multiple method here public static void main ( String…" at bounding box center [451, 385] width 773 height 412
click at [125, 208] on div "public class Main { //Add method here public static void main ( String [ ] args…" at bounding box center [451, 385] width 773 height 412
click at [115, 211] on div "public class Main { //Add here public static void main ( String [ ] args ) { in…" at bounding box center [451, 385] width 773 height 412
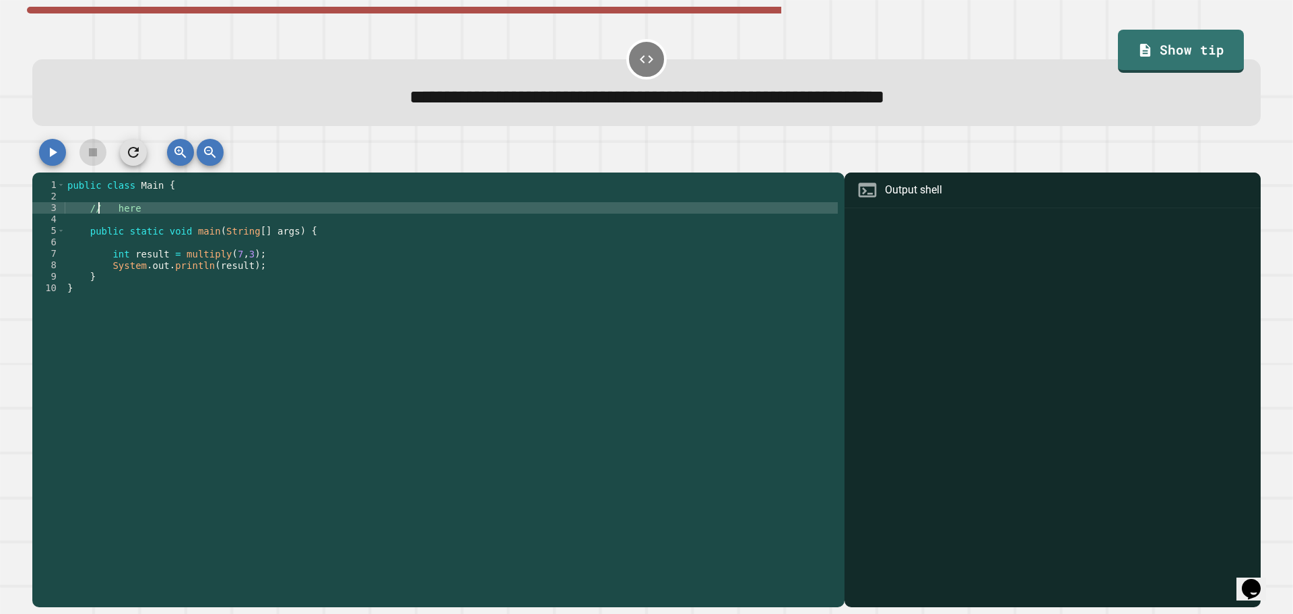
click at [115, 211] on div "public class Main { // here public static void main ( String [ ] args ) { int r…" at bounding box center [451, 385] width 773 height 412
click at [104, 208] on div "public class Main { // public static void main ( String [ ] args ) { int result…" at bounding box center [451, 385] width 773 height 412
type textarea "*"
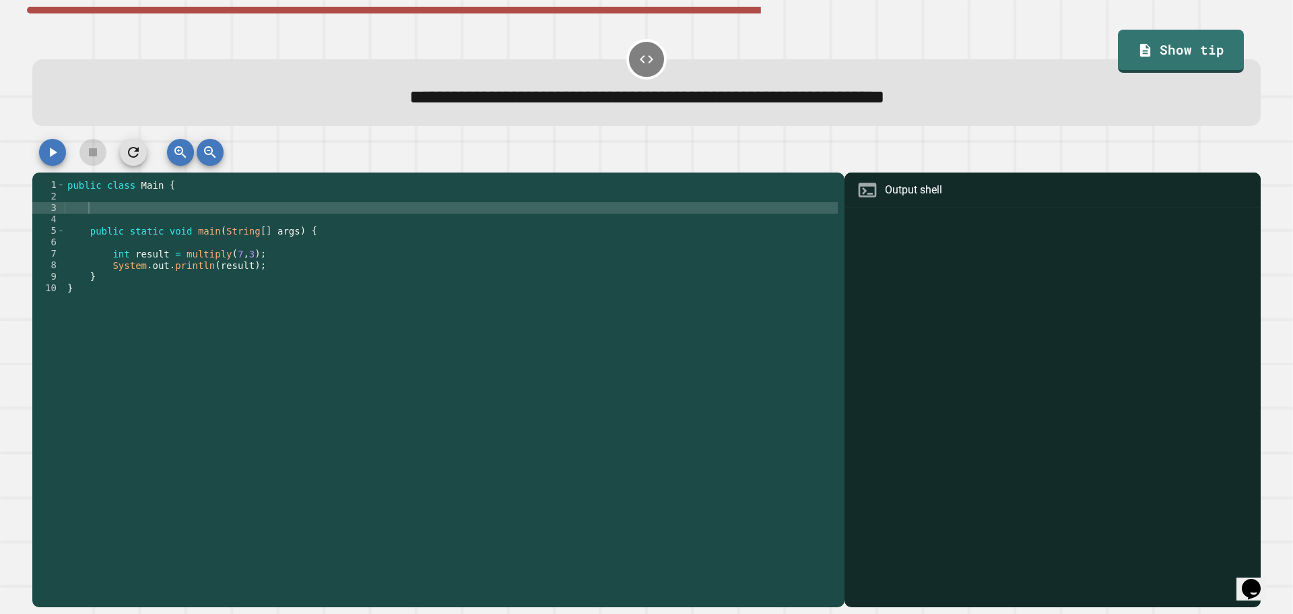
click at [7, 206] on div "**********" at bounding box center [646, 307] width 1293 height 614
click at [119, 211] on div "public class Main { public static void main ( String [ ] args ) { int result = …" at bounding box center [451, 385] width 773 height 412
drag, startPoint x: 1063, startPoint y: 189, endPoint x: 1070, endPoint y: 189, distance: 6.8
click at [1063, 189] on div "Output shell" at bounding box center [1053, 190] width 416 height 36
click at [898, 499] on div at bounding box center [1052, 408] width 403 height 395
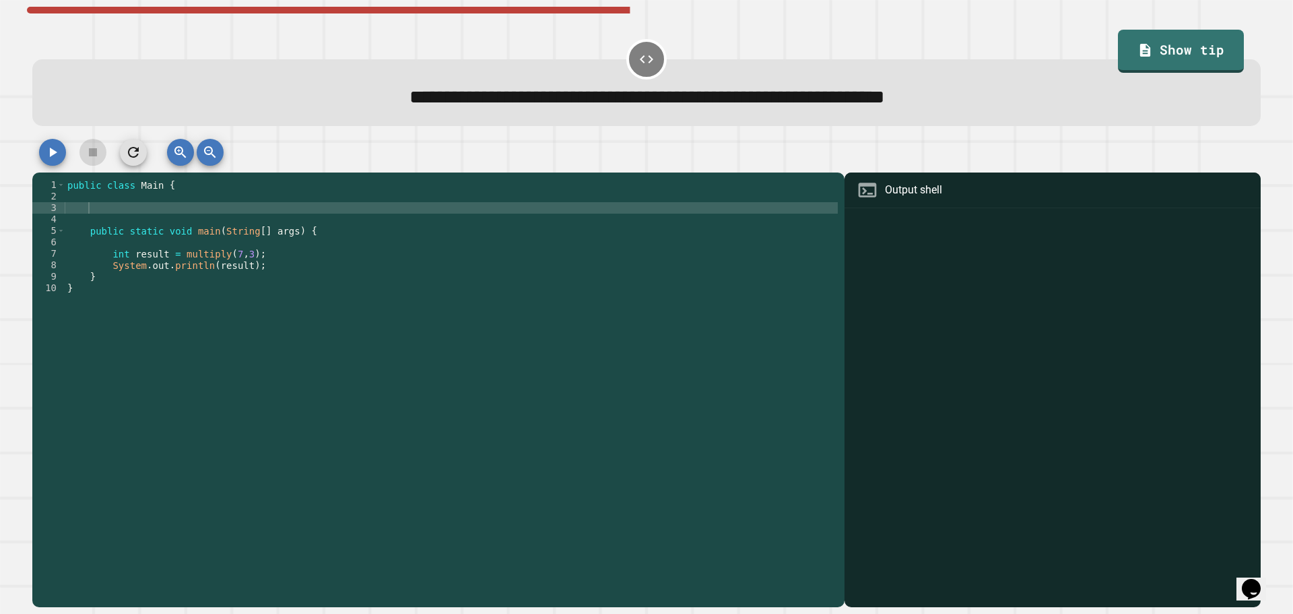
type textarea "*"
click at [317, 469] on div "public class Main { public static void main ( String [ ] args ) { int result = …" at bounding box center [451, 385] width 773 height 412
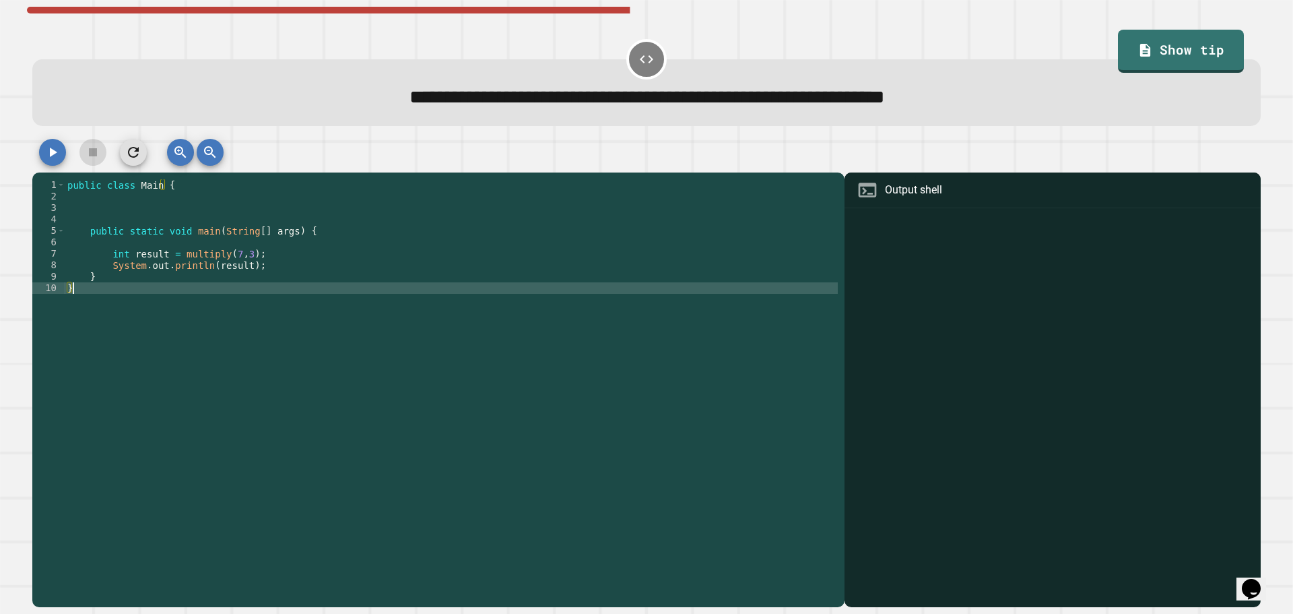
click at [289, 434] on div "public class Main { public static void main ( String [ ] args ) { int result = …" at bounding box center [451, 385] width 773 height 412
click at [290, 436] on div "public class Main { public static void main ( String [ ] args ) { int result = …" at bounding box center [451, 385] width 773 height 412
click at [286, 464] on div "public class Main { public static void main ( String [ ] args ) { int result = …" at bounding box center [451, 385] width 773 height 412
click at [288, 465] on div "public class Main { public static void main ( String [ ] args ) { int result = …" at bounding box center [451, 385] width 773 height 412
click at [179, 195] on div "public class Main { public static void main ( String [ ] args ) { int result = …" at bounding box center [451, 385] width 773 height 412
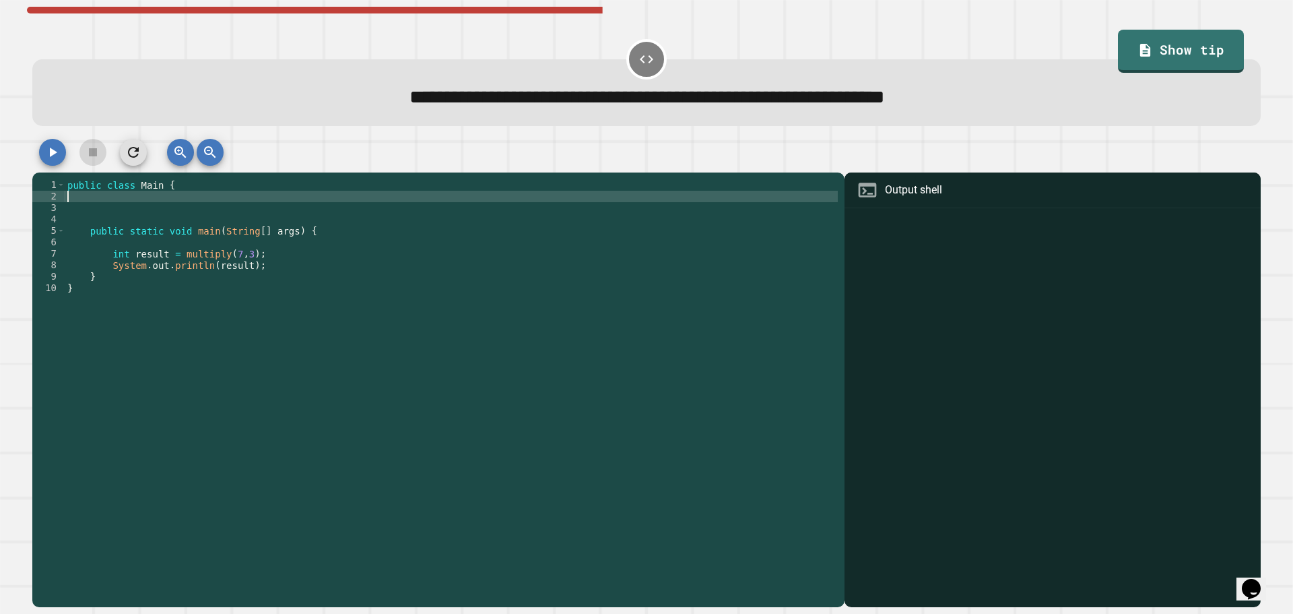
click at [177, 210] on div "public class Main { public static void main ( String [ ] args ) { int result = …" at bounding box center [451, 385] width 773 height 412
